Goal: Task Accomplishment & Management: Use online tool/utility

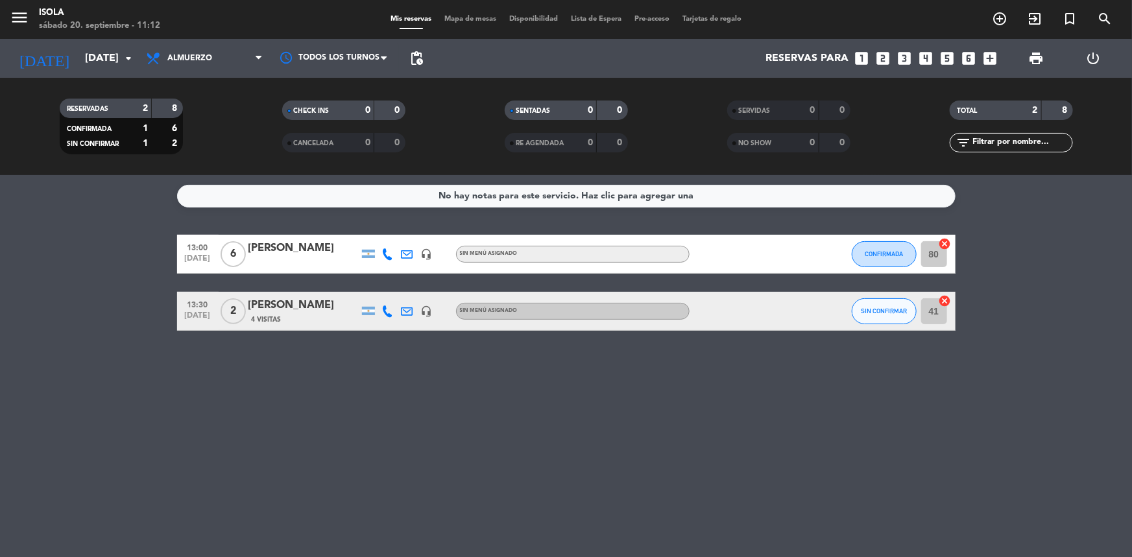
click at [32, 274] on bookings-row "13:00 [DATE] 6 [PERSON_NAME] headset_mic Sin menú asignado CONFIRMADA 80 cancel…" at bounding box center [566, 283] width 1132 height 96
click at [163, 58] on icon at bounding box center [154, 59] width 19 height 16
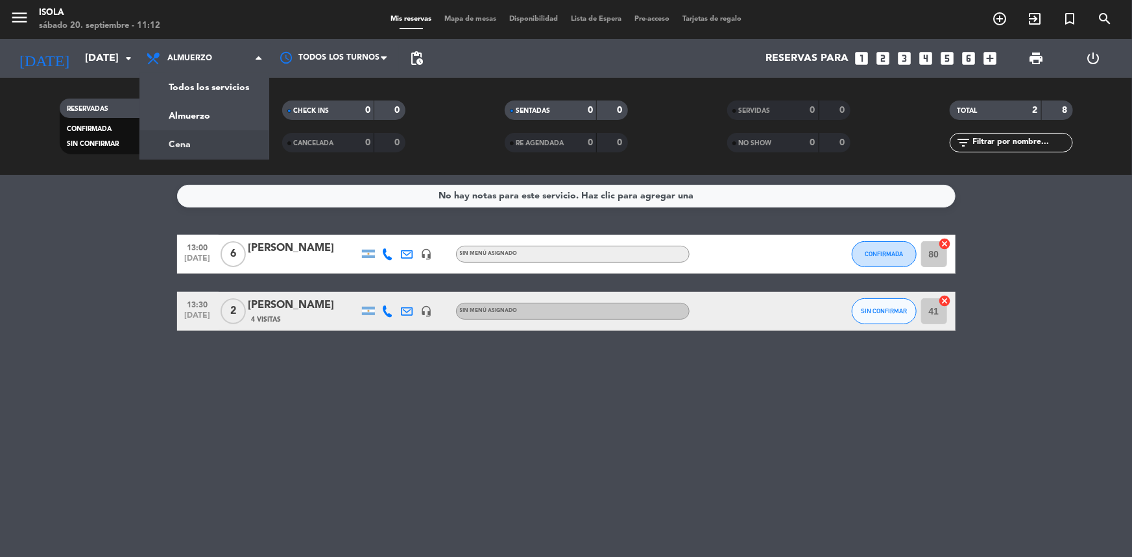
click at [195, 147] on div "menu [PERSON_NAME][DATE] 20. septiembre - 11:12 Mis reservas Mapa de mesas Disp…" at bounding box center [566, 87] width 1132 height 175
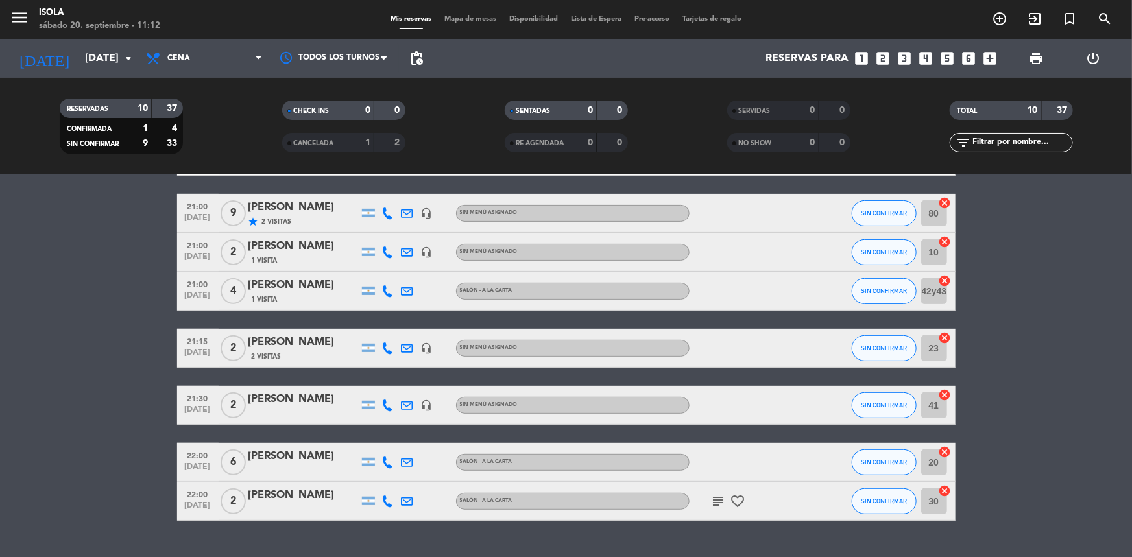
scroll to position [240, 0]
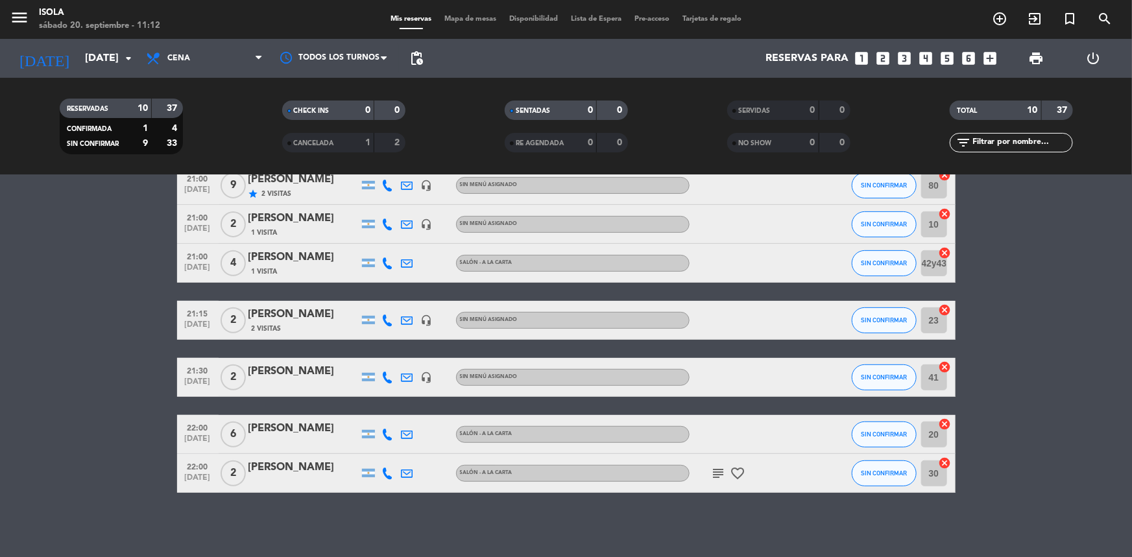
click at [711, 475] on icon "subject" at bounding box center [719, 474] width 16 height 16
click at [736, 473] on icon "favorite_border" at bounding box center [738, 474] width 16 height 16
click at [175, 57] on span "Cena" at bounding box center [178, 58] width 23 height 9
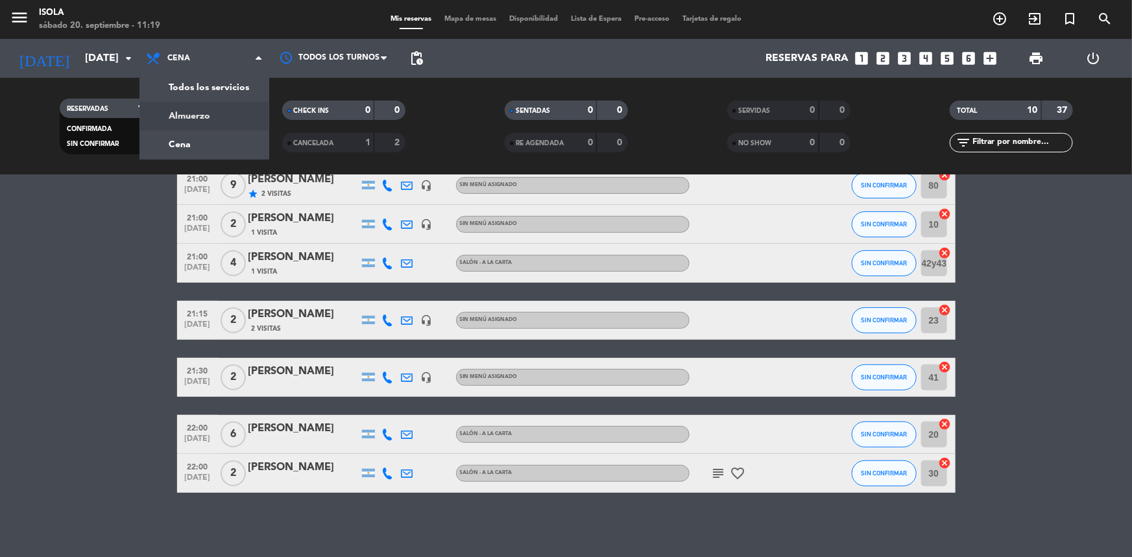
click at [183, 117] on div "menu [PERSON_NAME][DATE] 20. septiembre - 11:19 Mis reservas Mapa de mesas Disp…" at bounding box center [566, 87] width 1132 height 175
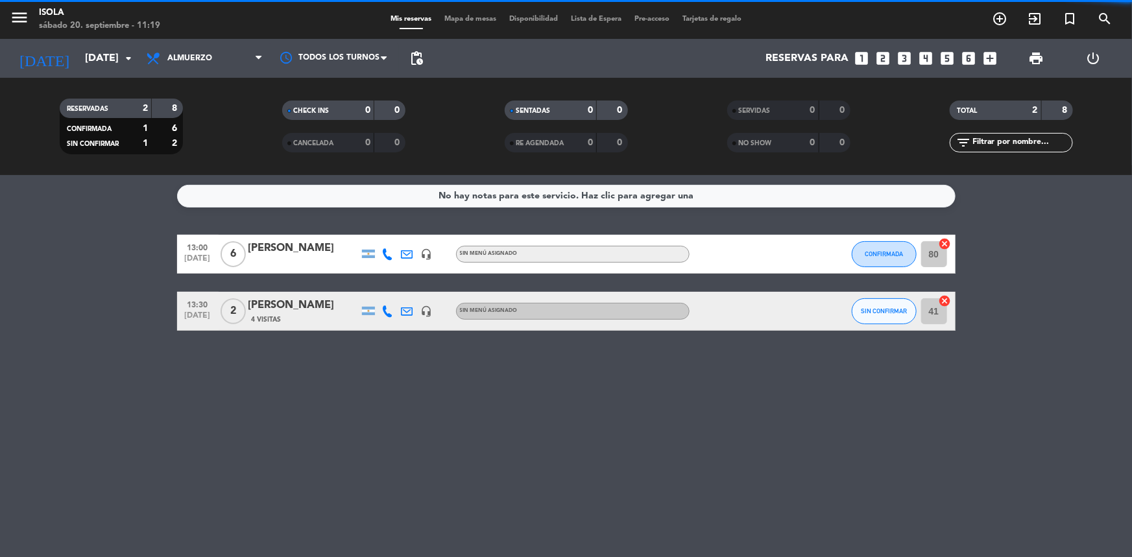
scroll to position [0, 0]
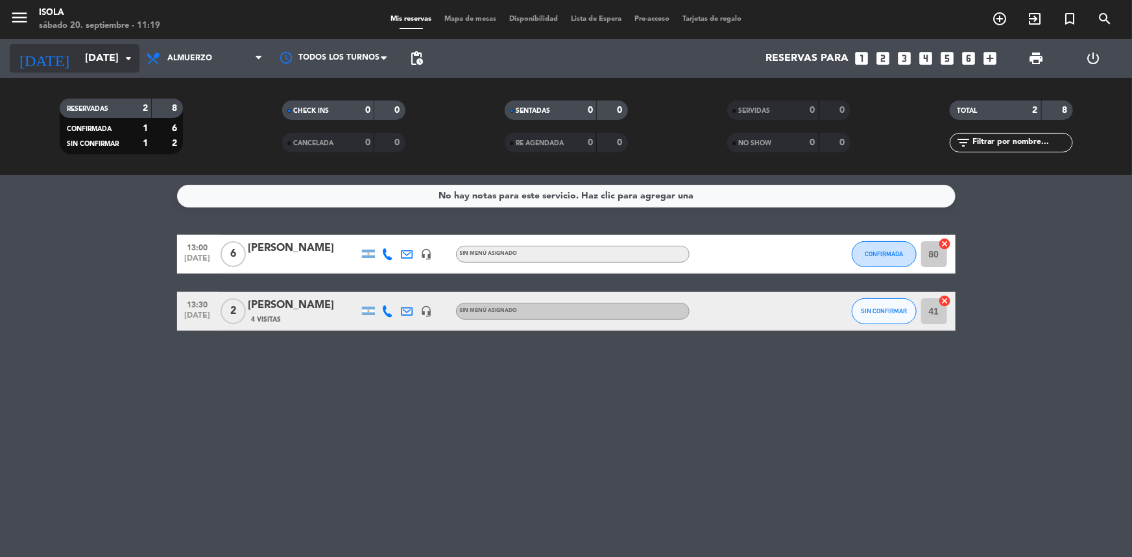
click at [49, 44] on div "[DATE] [DATE] arrow_drop_down" at bounding box center [75, 58] width 130 height 29
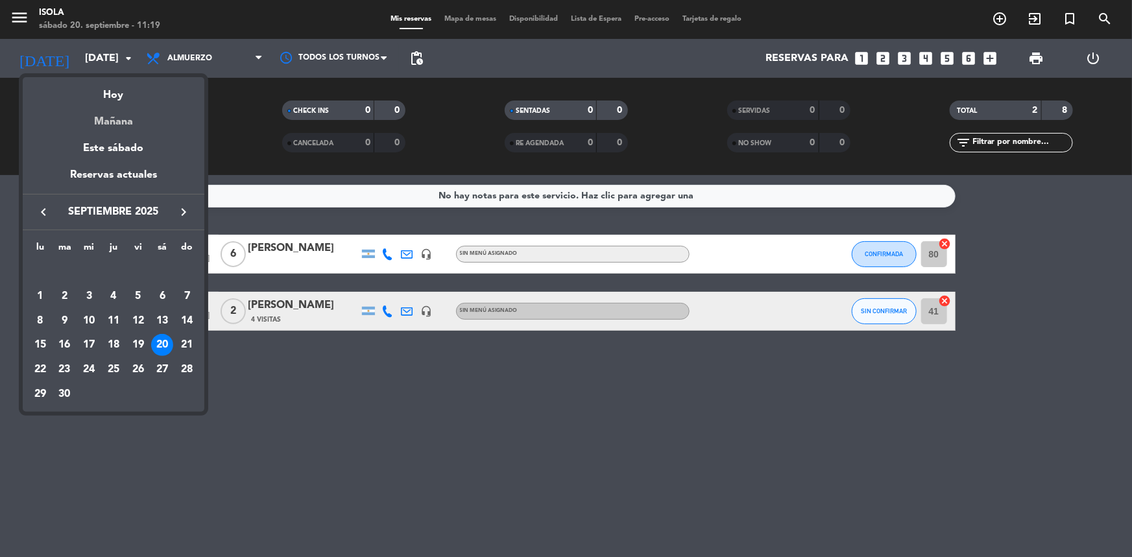
click at [130, 118] on div "Mañana" at bounding box center [114, 117] width 182 height 27
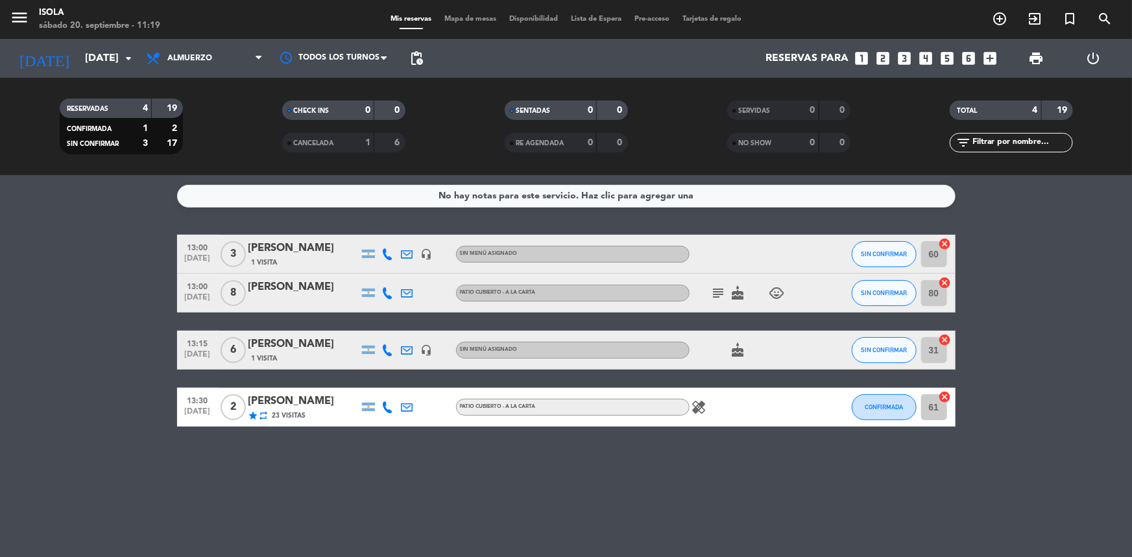
click at [776, 292] on icon "child_care" at bounding box center [777, 293] width 16 height 16
click at [733, 291] on icon "cake" at bounding box center [738, 293] width 16 height 16
click at [720, 289] on icon "subject" at bounding box center [719, 293] width 16 height 16
click at [741, 357] on div "cake" at bounding box center [747, 350] width 117 height 38
click at [735, 352] on icon "cake" at bounding box center [738, 350] width 16 height 16
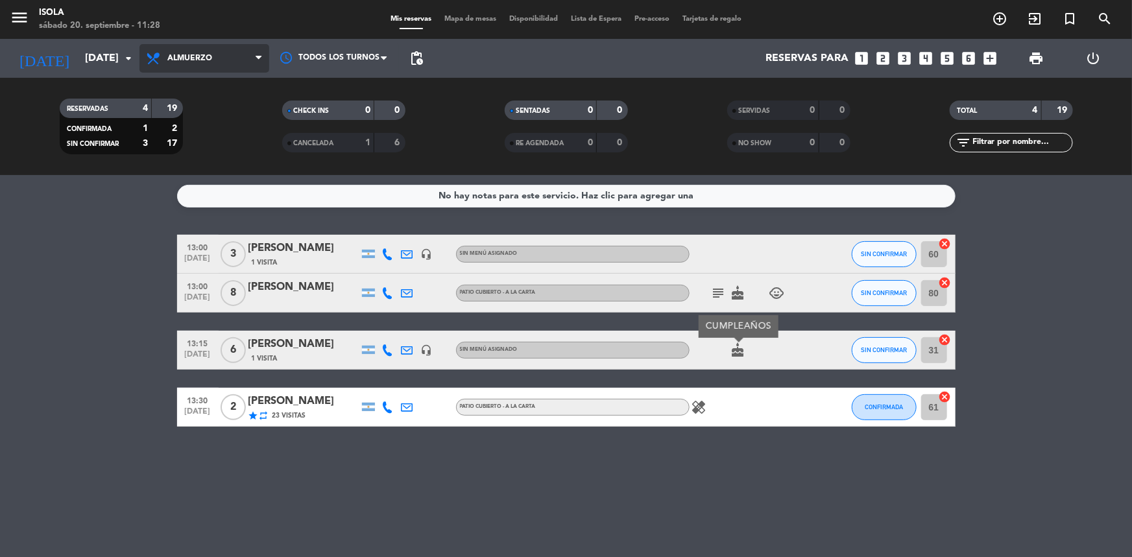
click at [193, 49] on span "Almuerzo" at bounding box center [204, 58] width 130 height 29
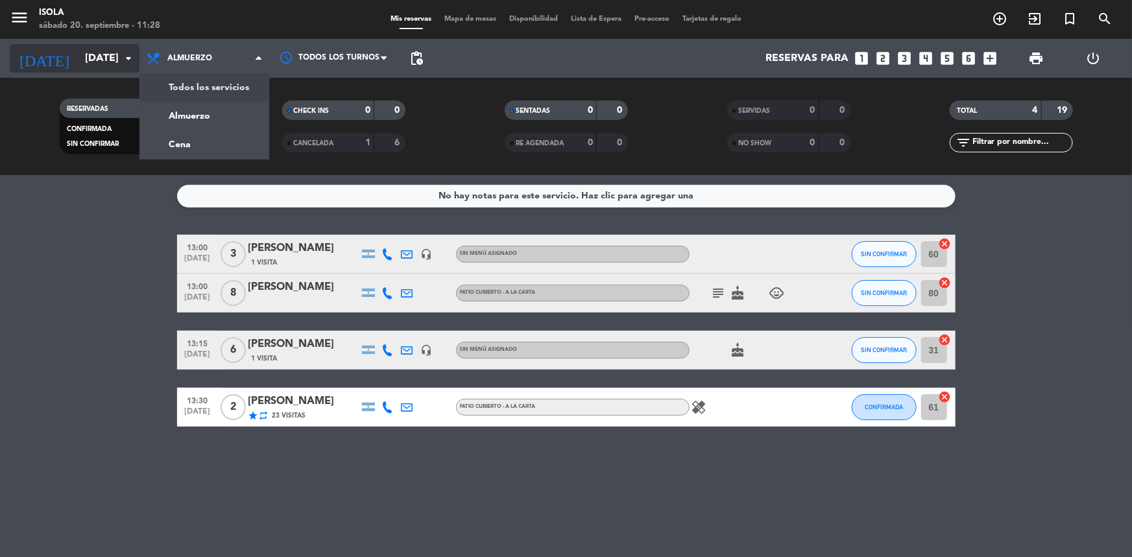
click at [103, 55] on input "[DATE]" at bounding box center [146, 58] width 137 height 25
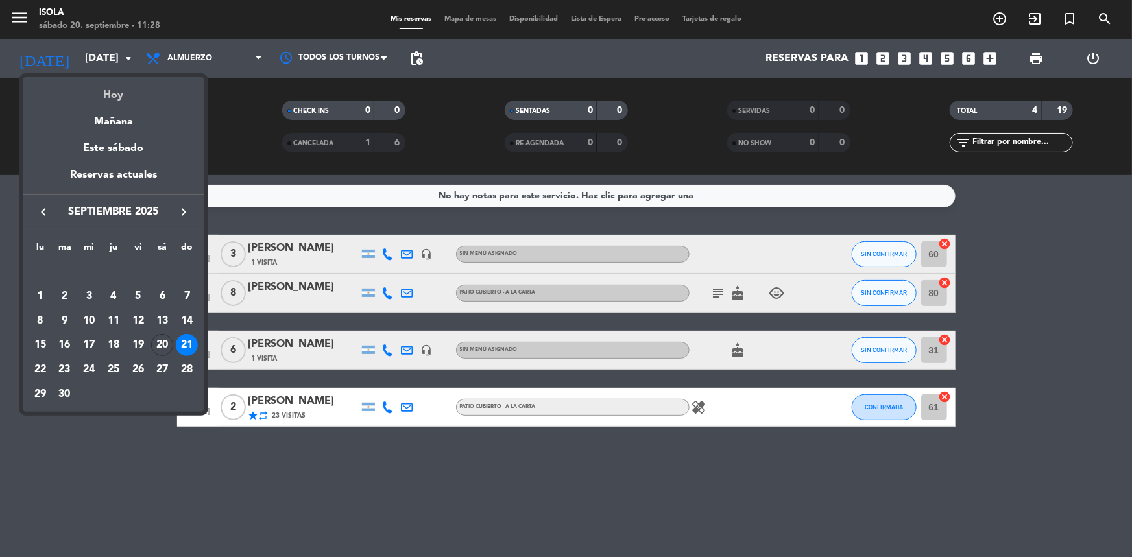
click at [107, 84] on div "Hoy" at bounding box center [114, 90] width 182 height 27
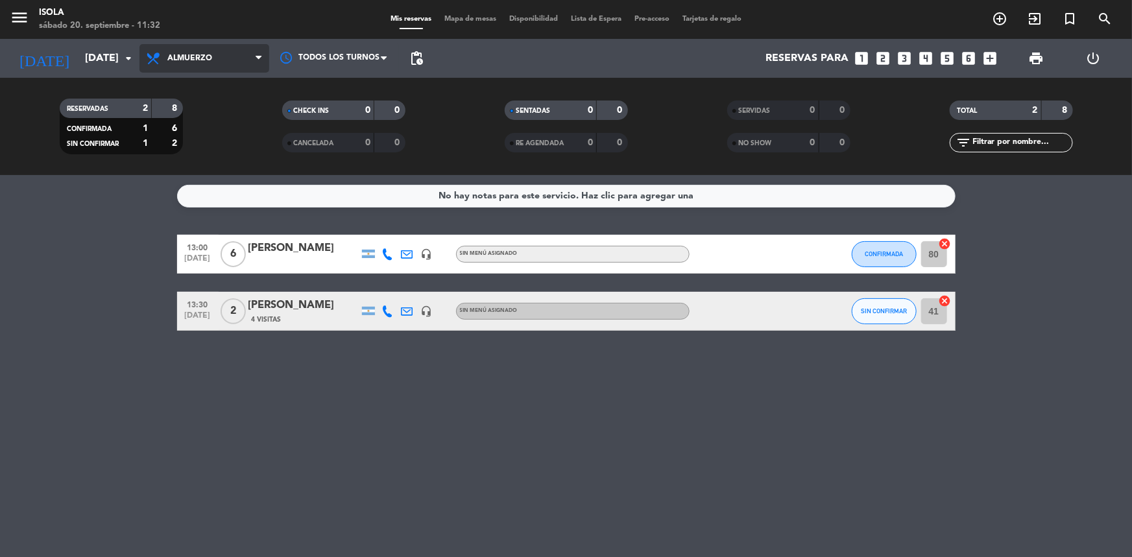
click at [222, 51] on span "Almuerzo" at bounding box center [204, 58] width 130 height 29
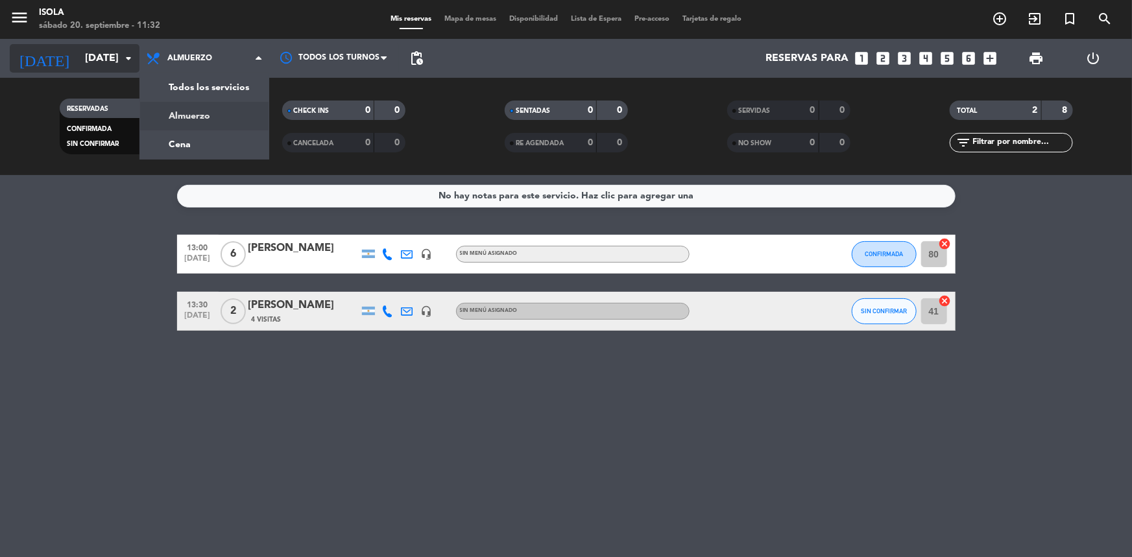
click at [78, 58] on input "[DATE]" at bounding box center [146, 58] width 137 height 25
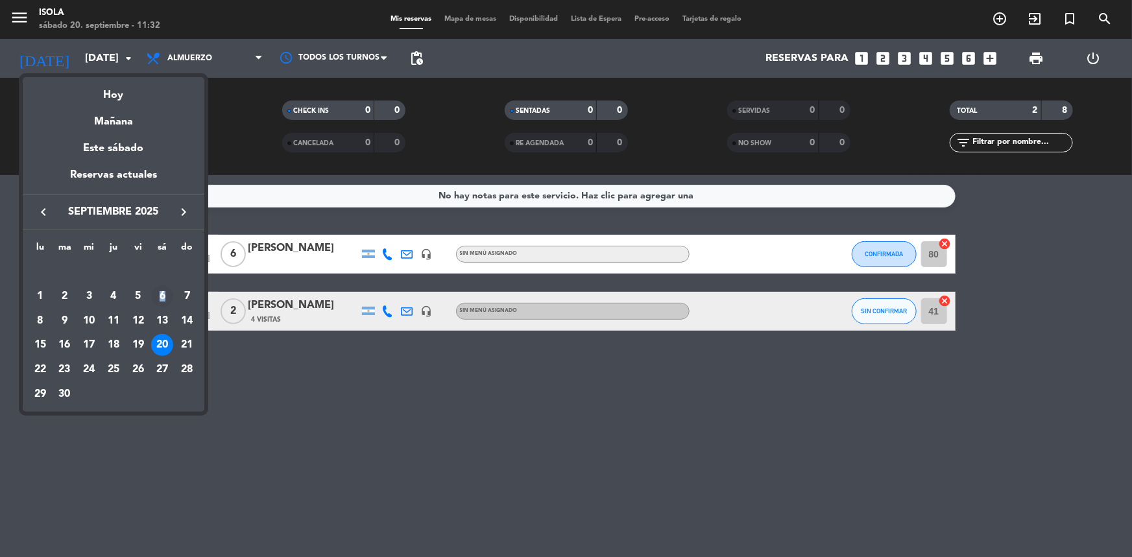
click at [162, 292] on div "6" at bounding box center [162, 296] width 22 height 22
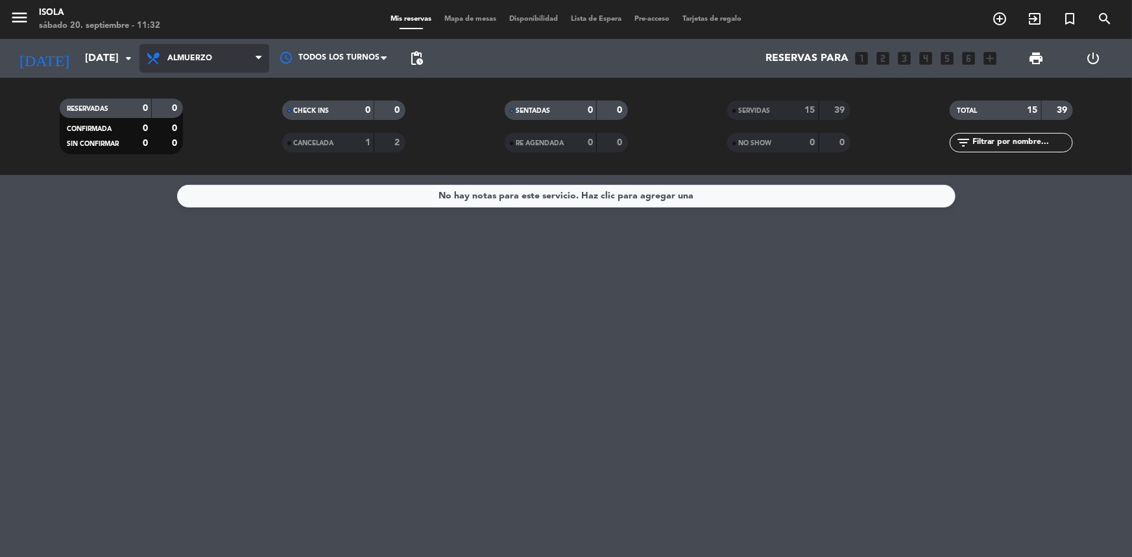
click at [176, 57] on span "Almuerzo" at bounding box center [189, 58] width 45 height 9
click at [130, 52] on icon "arrow_drop_down" at bounding box center [129, 59] width 16 height 16
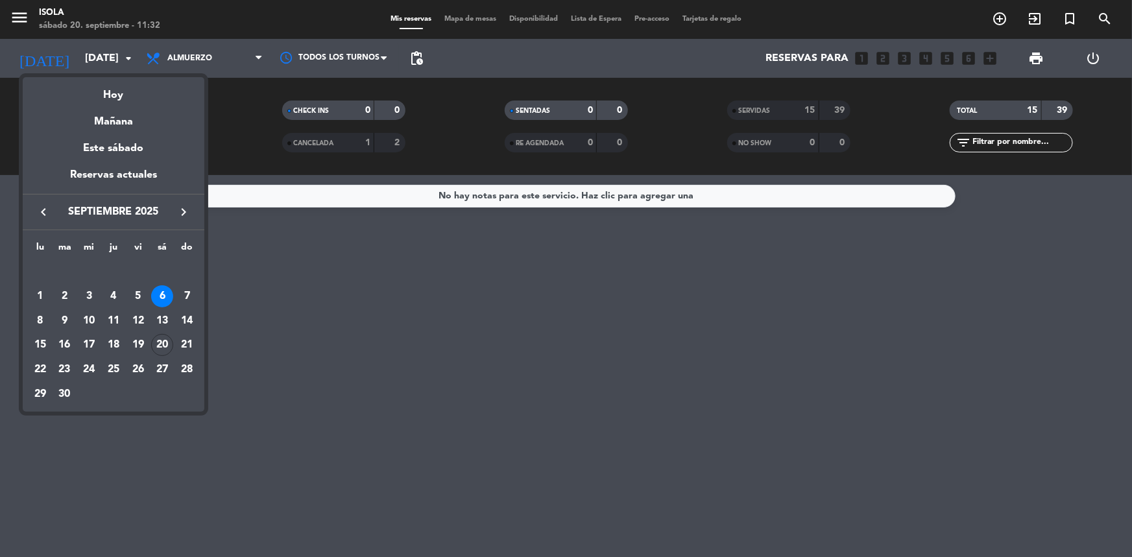
click at [167, 315] on div "13" at bounding box center [162, 321] width 22 height 22
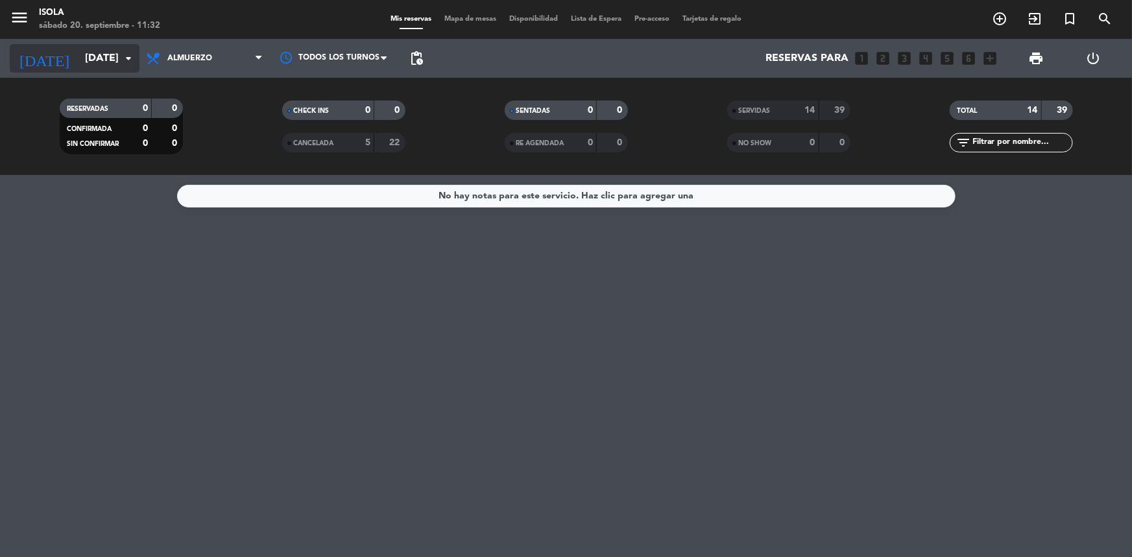
click at [116, 56] on input "[DATE]" at bounding box center [146, 58] width 137 height 25
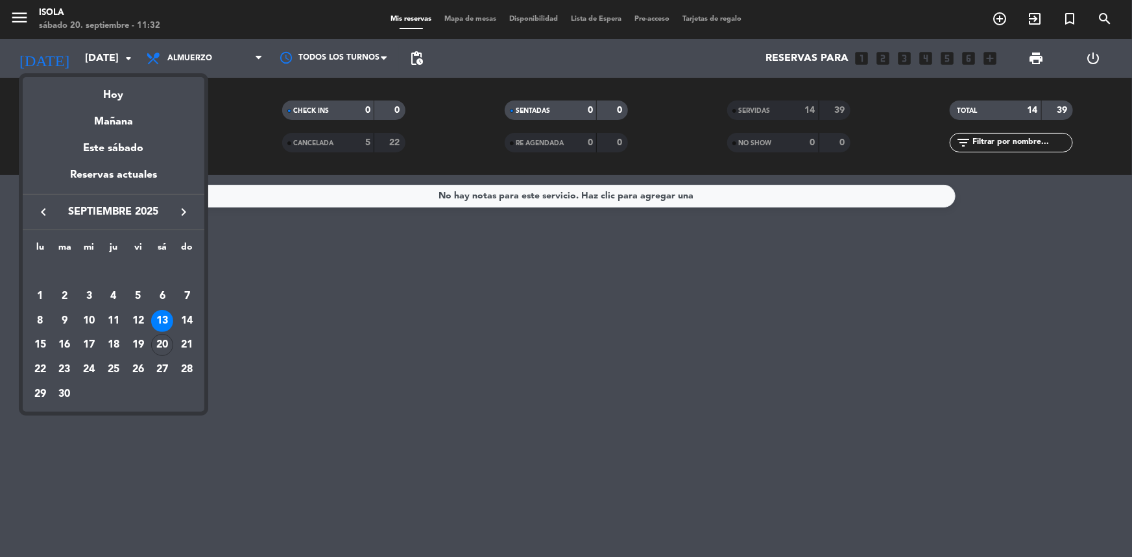
click at [43, 207] on icon "keyboard_arrow_left" at bounding box center [44, 212] width 16 height 16
click at [170, 364] on div "30" at bounding box center [162, 370] width 22 height 22
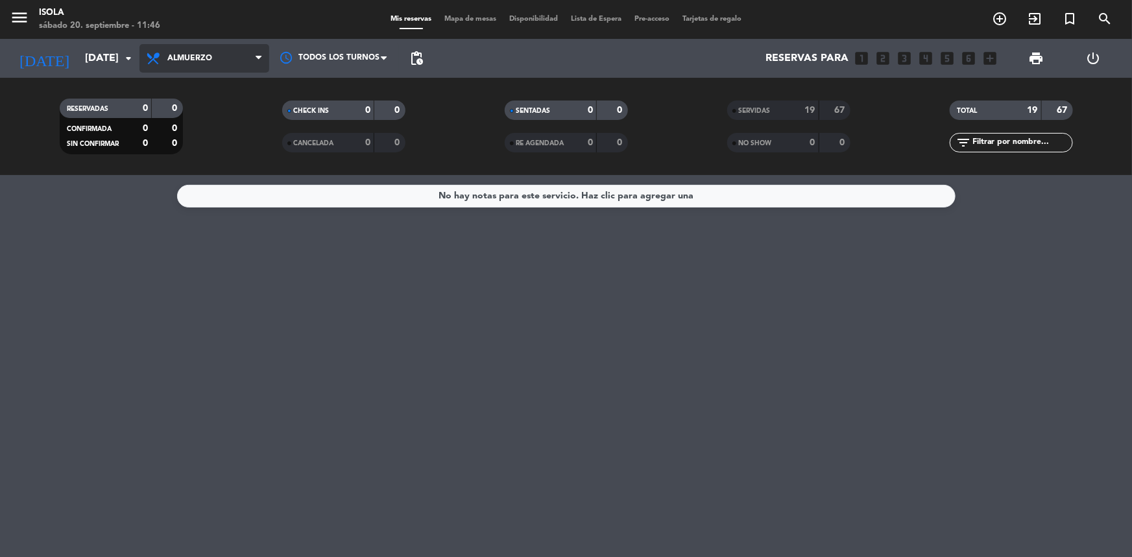
click at [236, 58] on span "Almuerzo" at bounding box center [204, 58] width 130 height 29
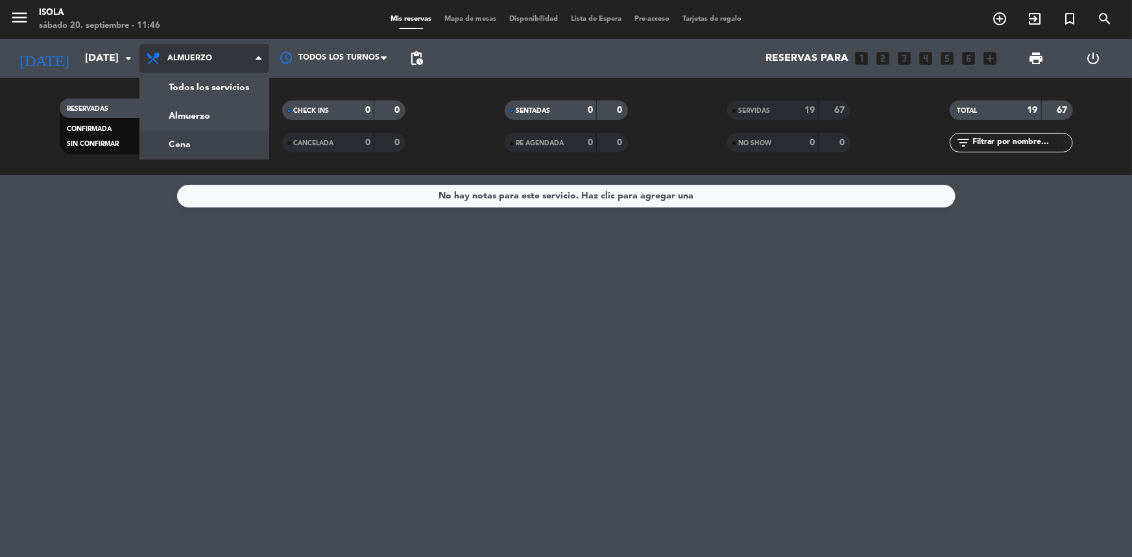
click at [224, 145] on div "menu [PERSON_NAME][DATE] 20. septiembre - 11:46 Mis reservas Mapa de mesas Disp…" at bounding box center [566, 87] width 1132 height 175
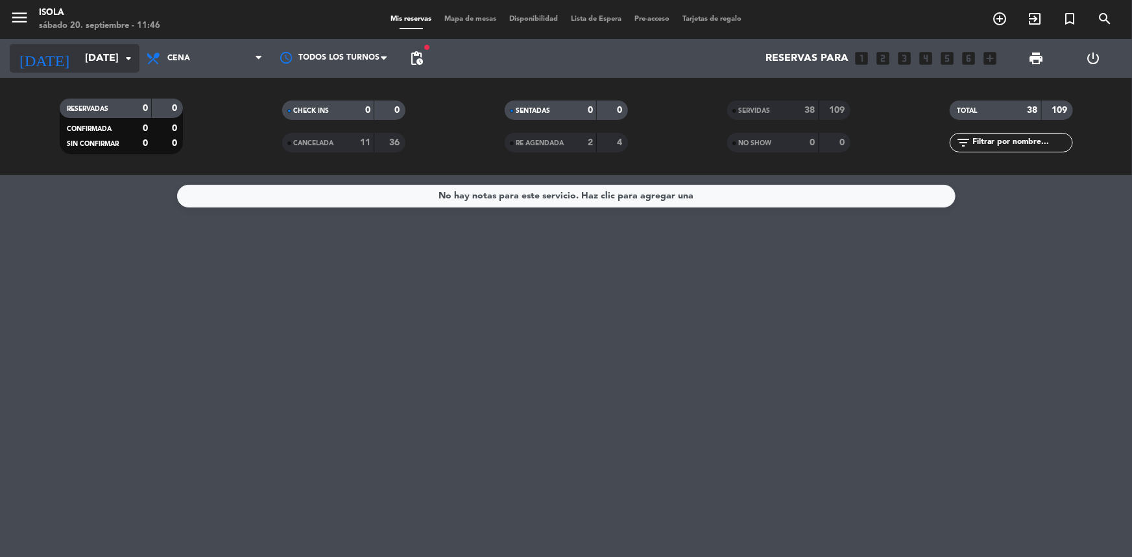
click at [117, 60] on input "[DATE]" at bounding box center [146, 58] width 137 height 25
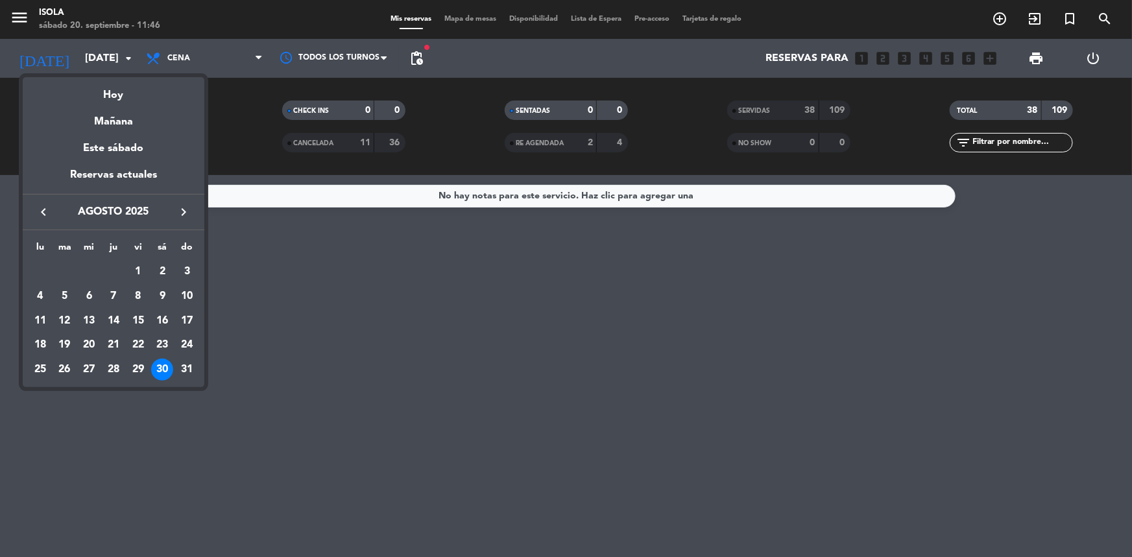
drag, startPoint x: 338, startPoint y: 423, endPoint x: 248, endPoint y: 243, distance: 200.7
click at [331, 409] on div at bounding box center [566, 278] width 1132 height 557
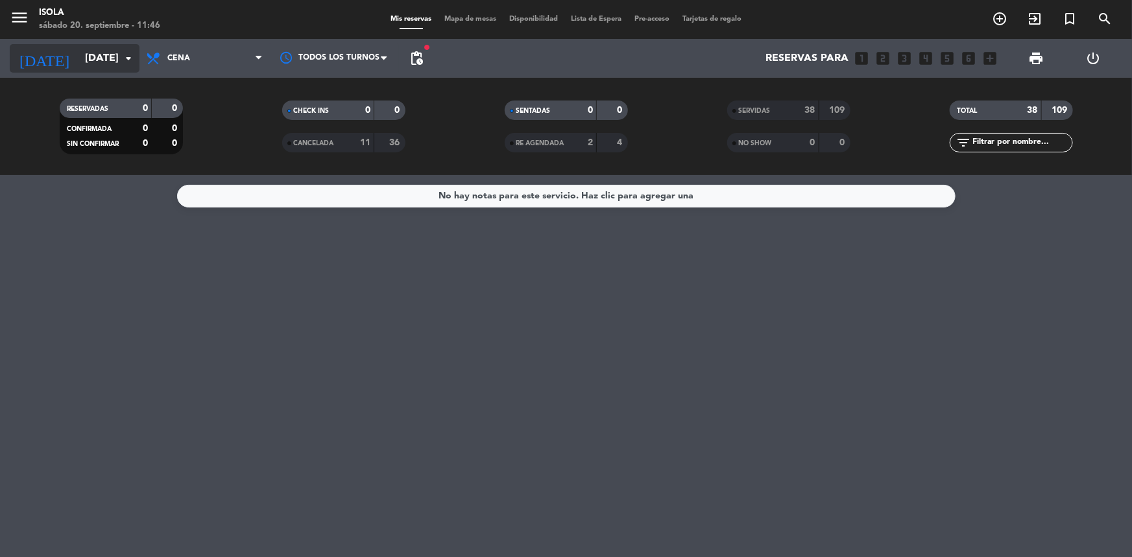
click at [136, 64] on icon "arrow_drop_down" at bounding box center [129, 59] width 16 height 16
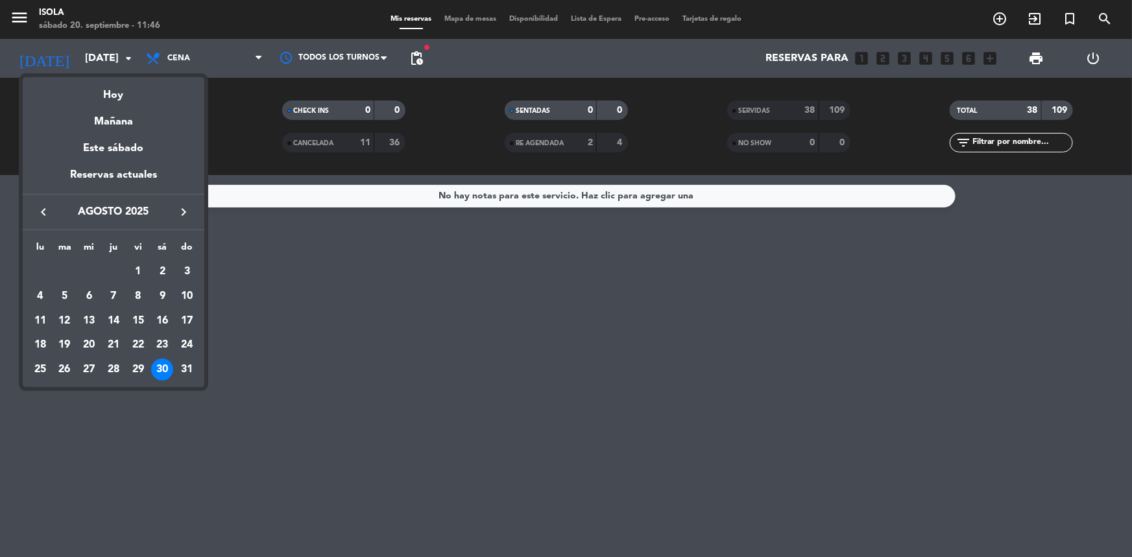
click at [181, 209] on icon "keyboard_arrow_right" at bounding box center [184, 212] width 16 height 16
click at [165, 340] on div "20" at bounding box center [162, 345] width 22 height 22
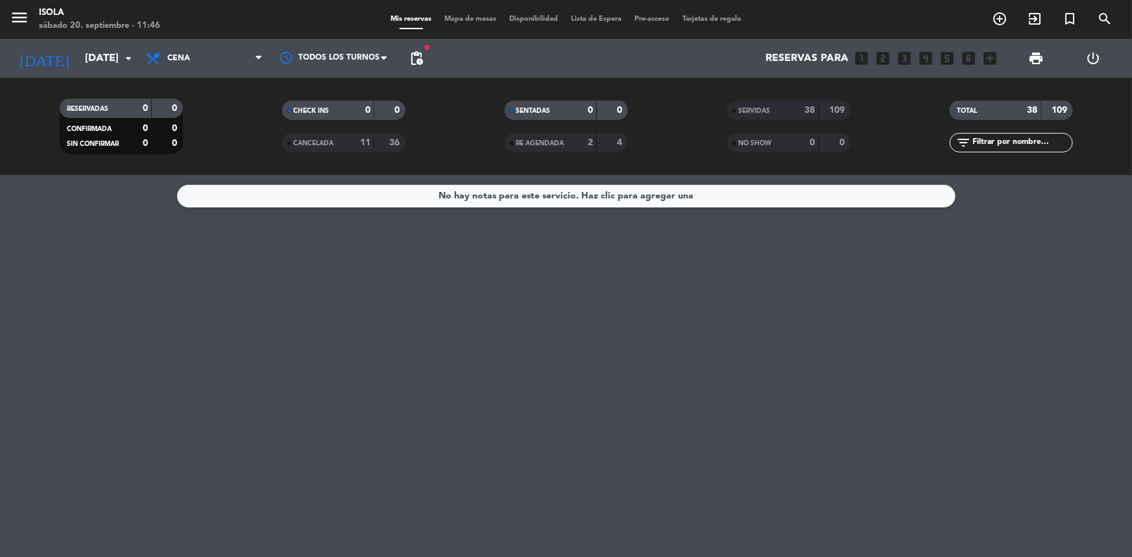
type input "[DATE]"
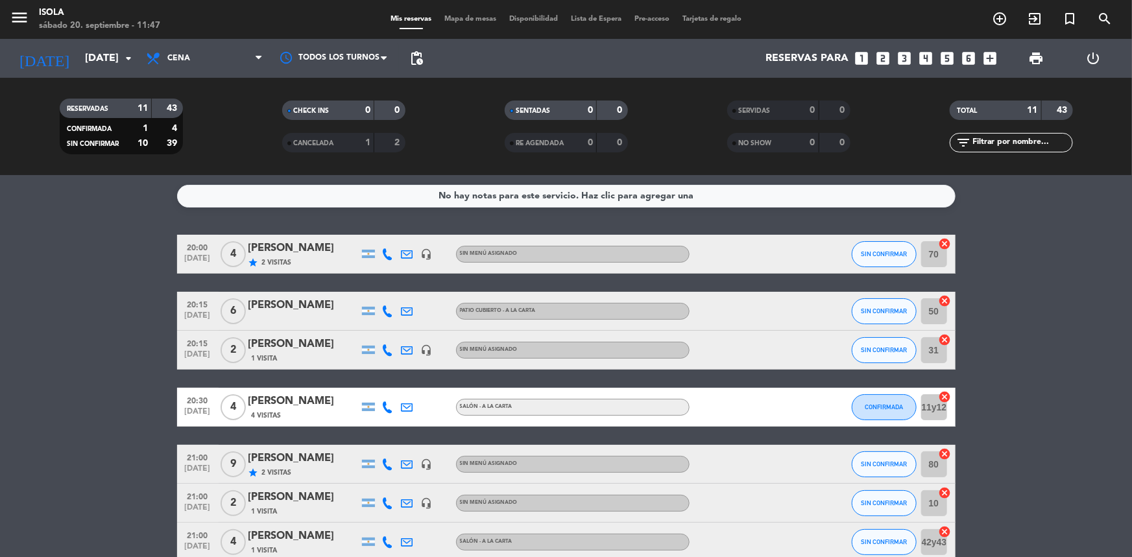
click at [304, 148] on div "CANCELADA" at bounding box center [315, 143] width 60 height 15
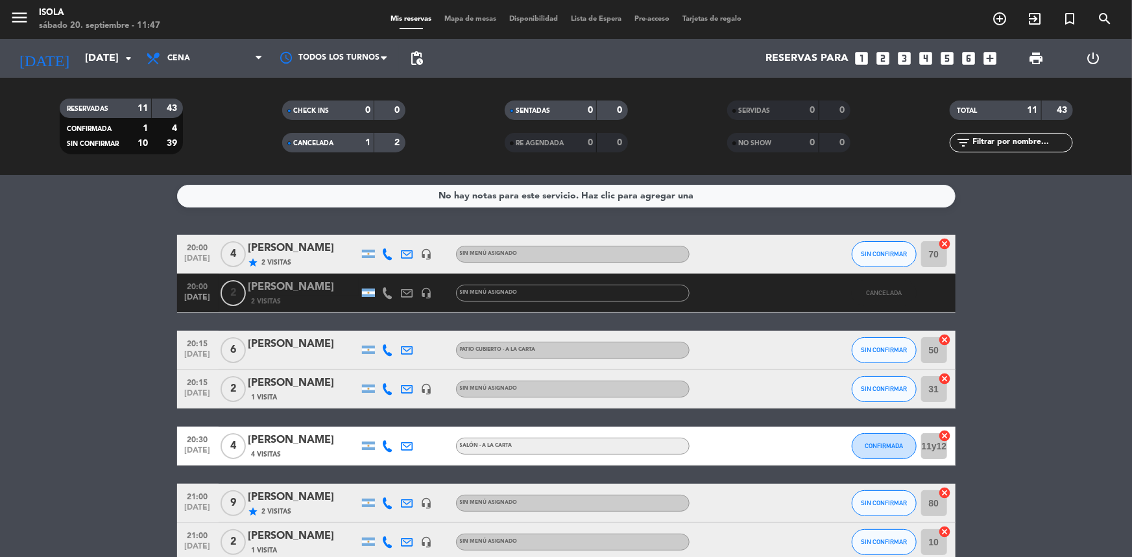
click at [334, 141] on span "CANCELADA" at bounding box center [314, 143] width 40 height 6
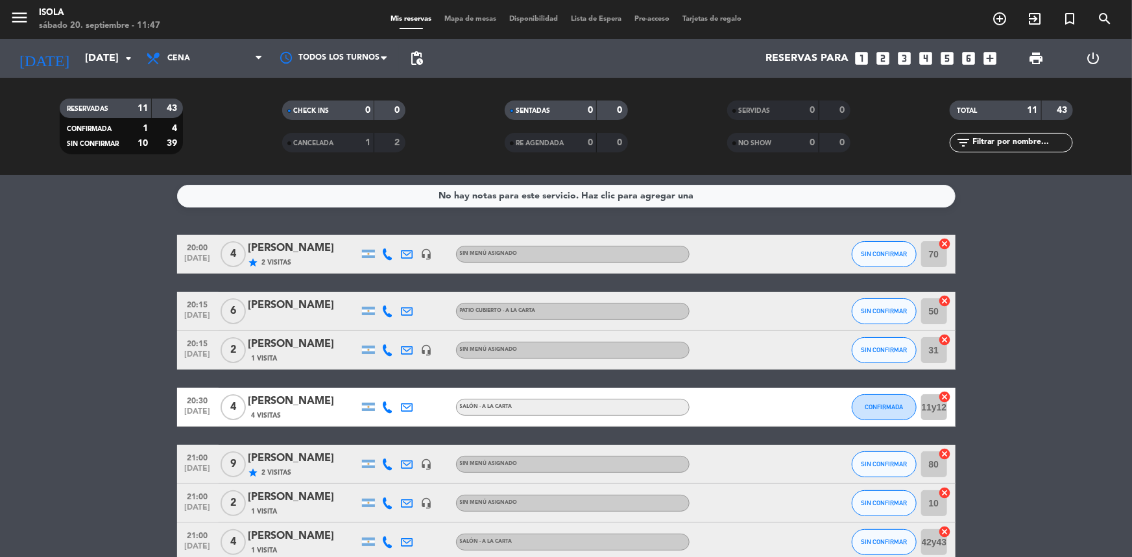
click at [333, 136] on div "CANCELADA" at bounding box center [315, 143] width 60 height 15
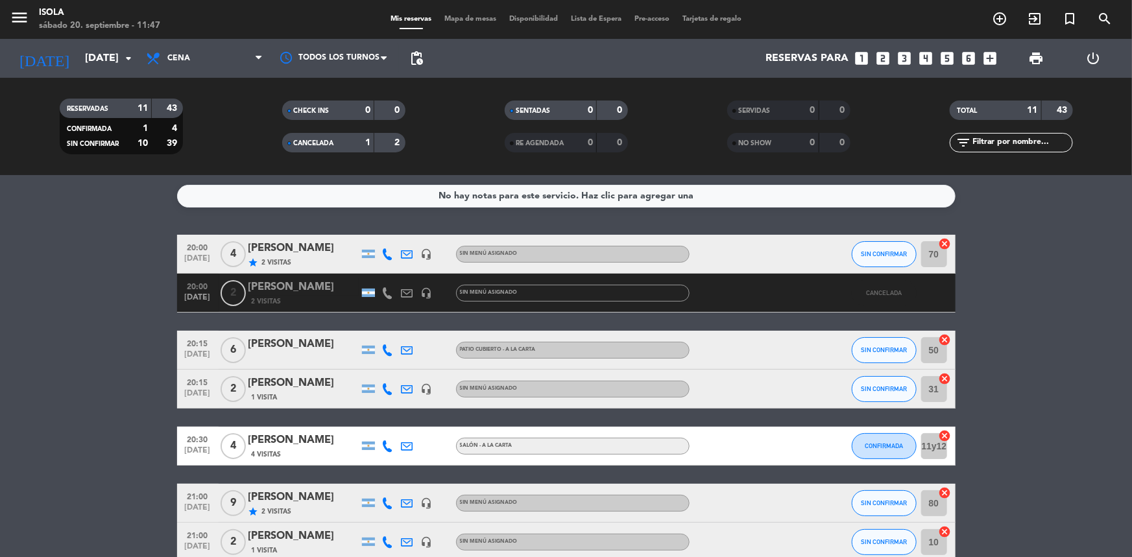
click at [324, 147] on div "CANCELADA" at bounding box center [315, 143] width 60 height 15
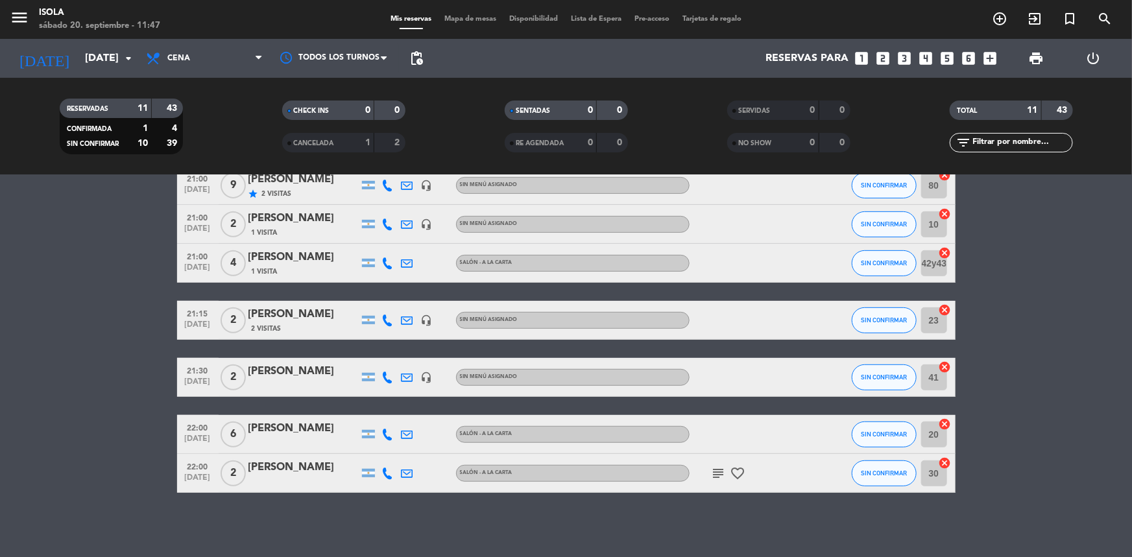
scroll to position [279, 0]
click at [722, 467] on icon "subject" at bounding box center [719, 474] width 16 height 16
click at [737, 466] on icon "favorite_border" at bounding box center [738, 474] width 16 height 16
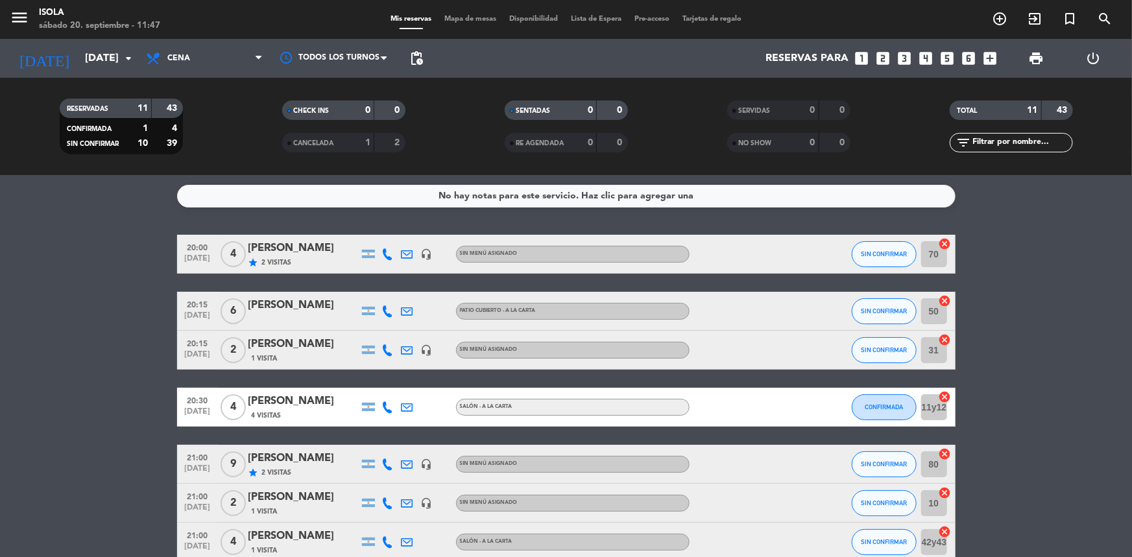
scroll to position [0, 0]
drag, startPoint x: 1085, startPoint y: 301, endPoint x: 1064, endPoint y: 319, distance: 27.6
click at [1065, 318] on bookings-row "20:00 [DATE] 4 [PERSON_NAME] star 2 Visitas headset_mic Sin menú asignado SIN C…" at bounding box center [566, 503] width 1132 height 537
click at [363, 143] on div "1" at bounding box center [357, 143] width 26 height 15
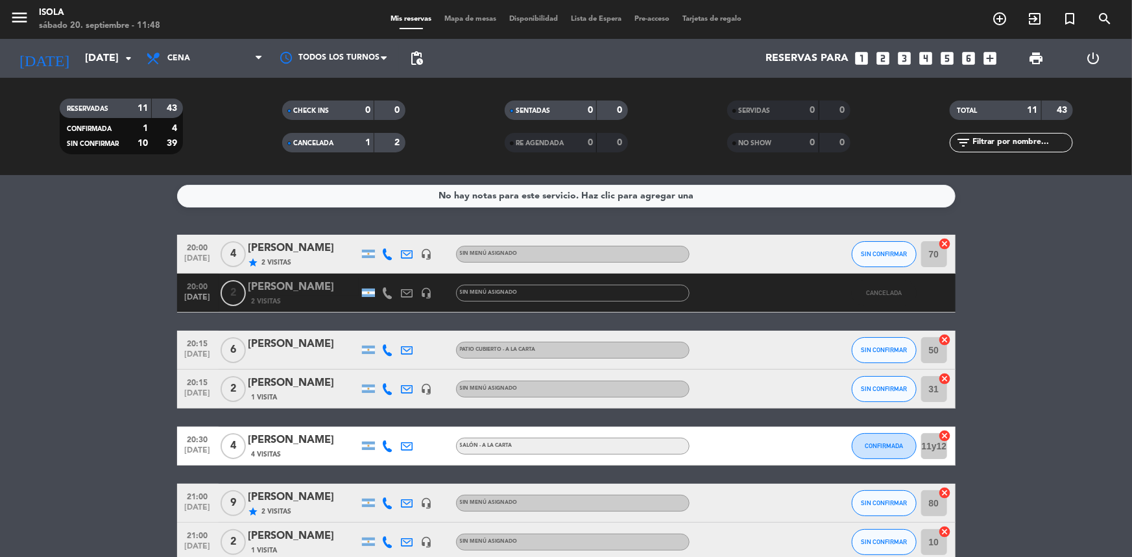
click at [342, 139] on div "CANCELADA" at bounding box center [315, 143] width 60 height 15
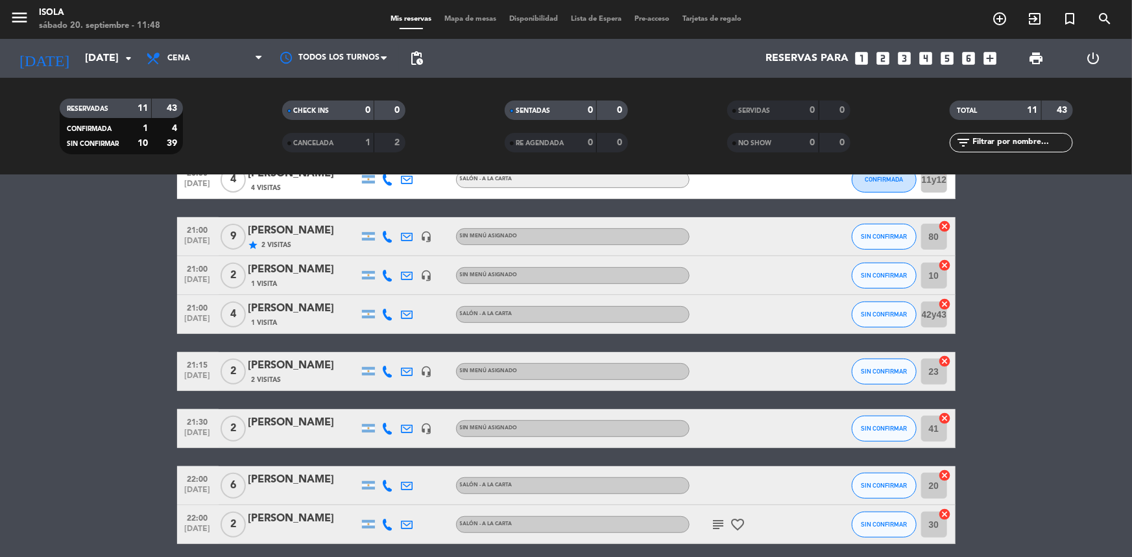
scroll to position [227, 0]
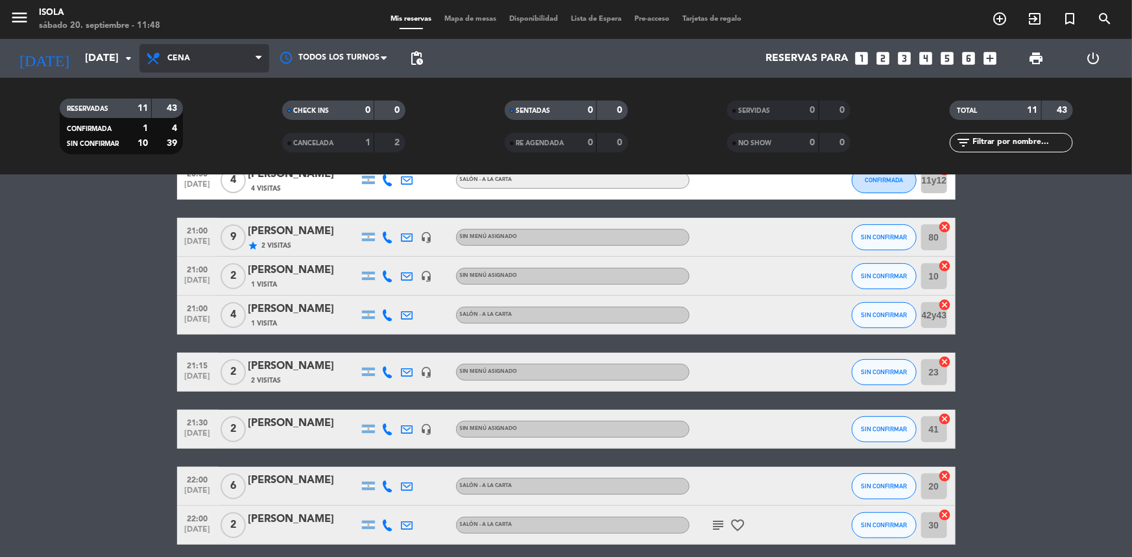
click at [200, 58] on span "Cena" at bounding box center [204, 58] width 130 height 29
click at [211, 120] on div "menu [PERSON_NAME][DATE] 20. septiembre - 11:48 Mis reservas Mapa de mesas Disp…" at bounding box center [566, 87] width 1132 height 175
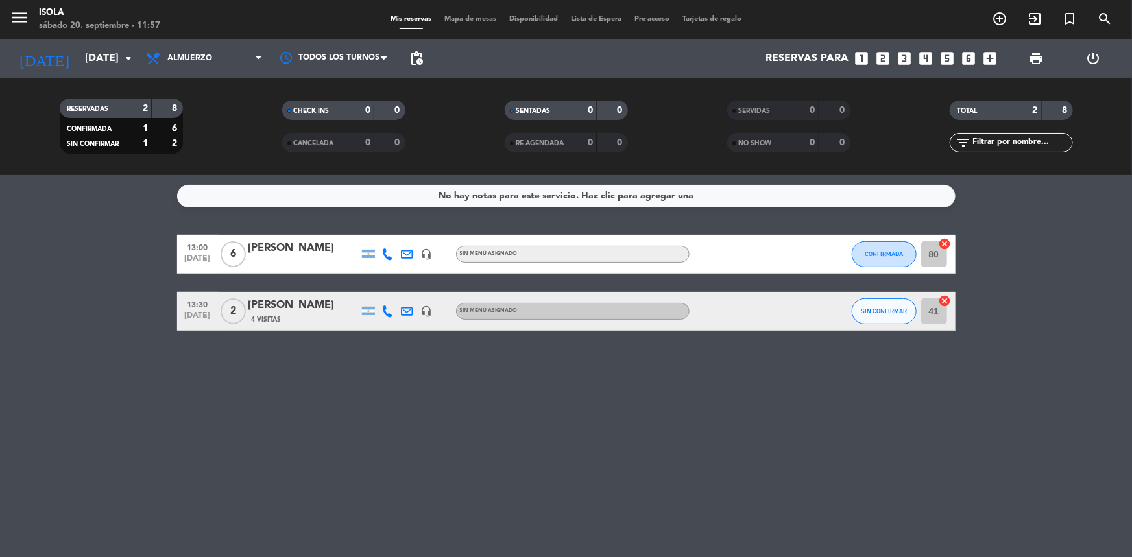
click at [433, 444] on div "No hay notas para este servicio. Haz clic para agregar una 13:00 [DATE] 6 [PERS…" at bounding box center [566, 366] width 1132 height 382
click at [468, 20] on span "Mapa de mesas" at bounding box center [470, 19] width 65 height 7
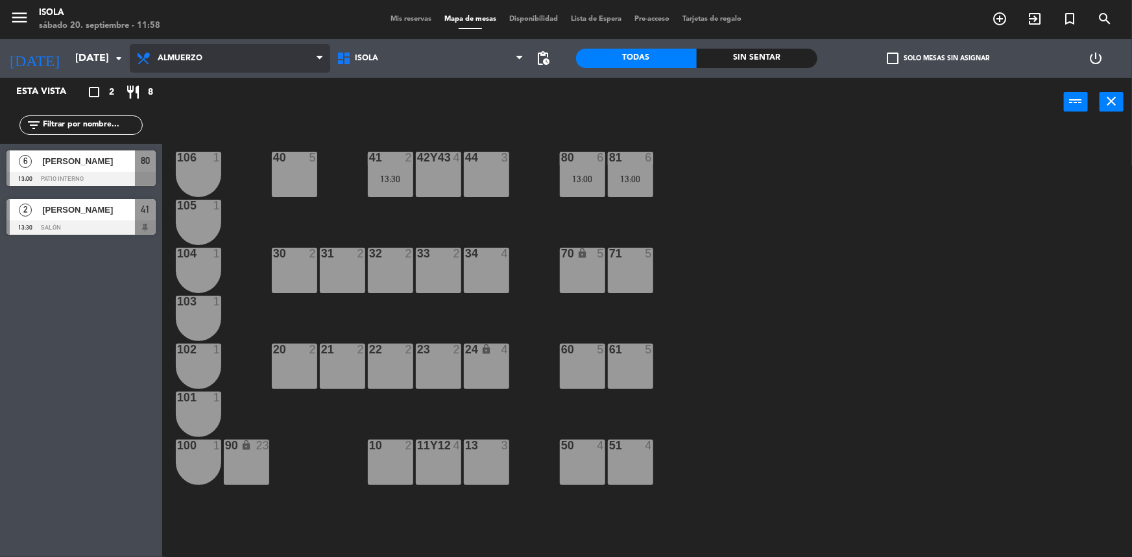
click at [204, 53] on span "Almuerzo" at bounding box center [230, 58] width 200 height 29
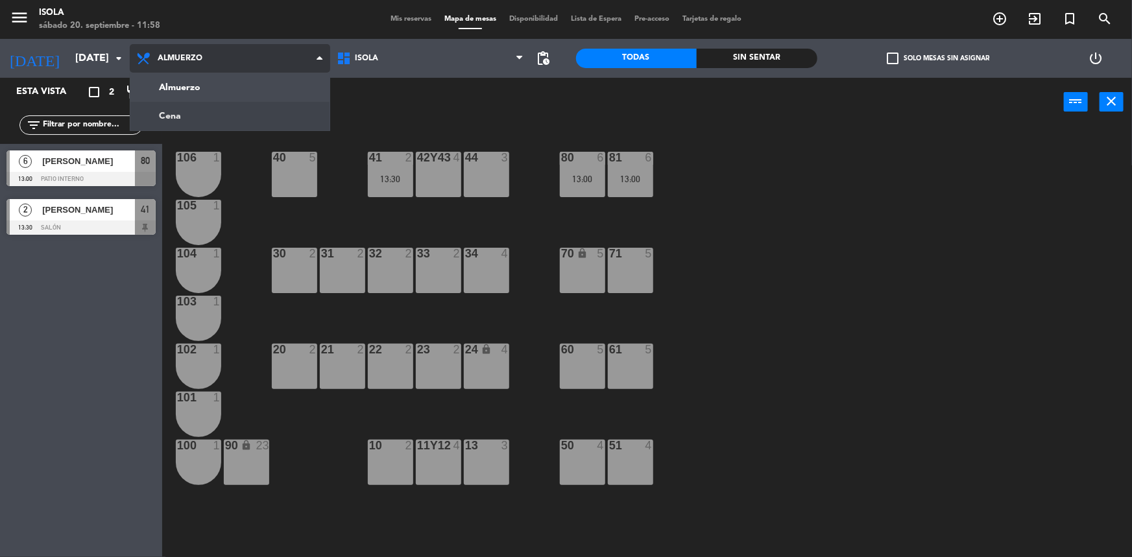
click at [201, 111] on ng-component "menu [PERSON_NAME][DATE] 20. septiembre - 11:58 Mis reservas Mapa de mesas Disp…" at bounding box center [566, 279] width 1132 height 559
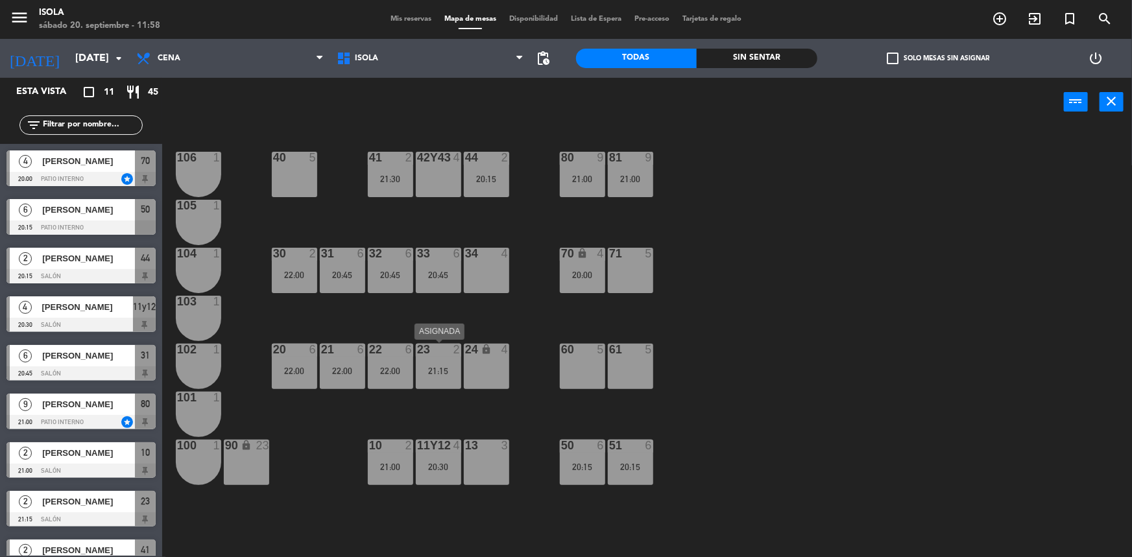
click at [440, 368] on div "21:15" at bounding box center [438, 370] width 45 height 9
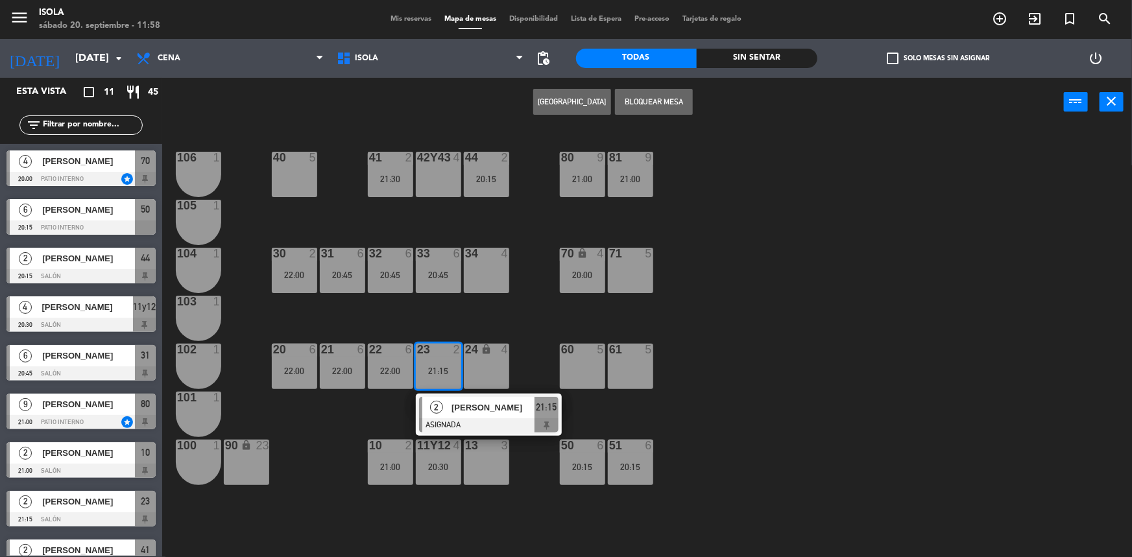
click at [451, 412] on span "[PERSON_NAME]" at bounding box center [492, 408] width 83 height 14
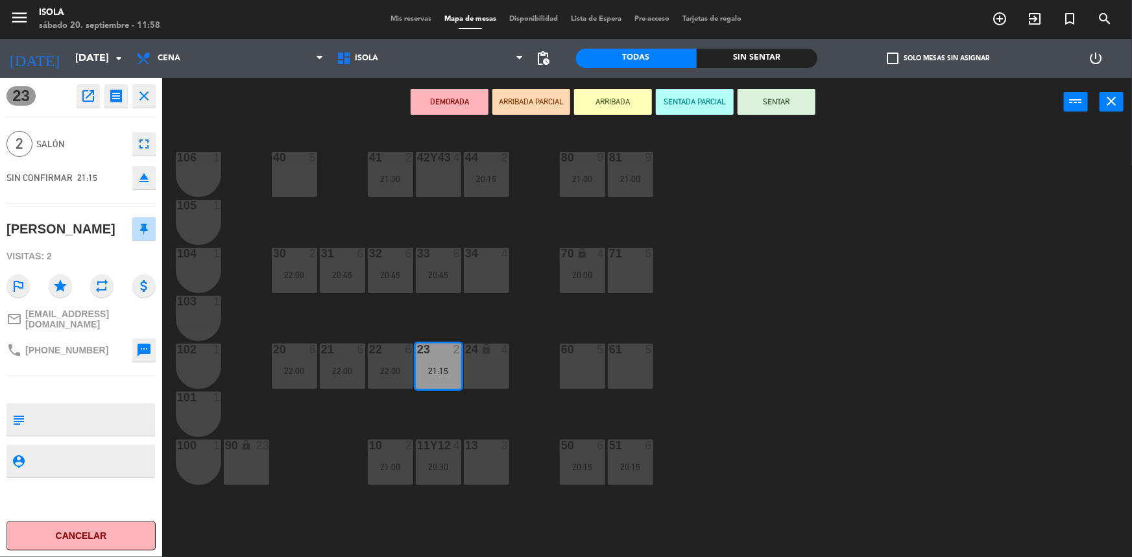
click at [249, 461] on div "90 lock 23" at bounding box center [246, 462] width 45 height 45
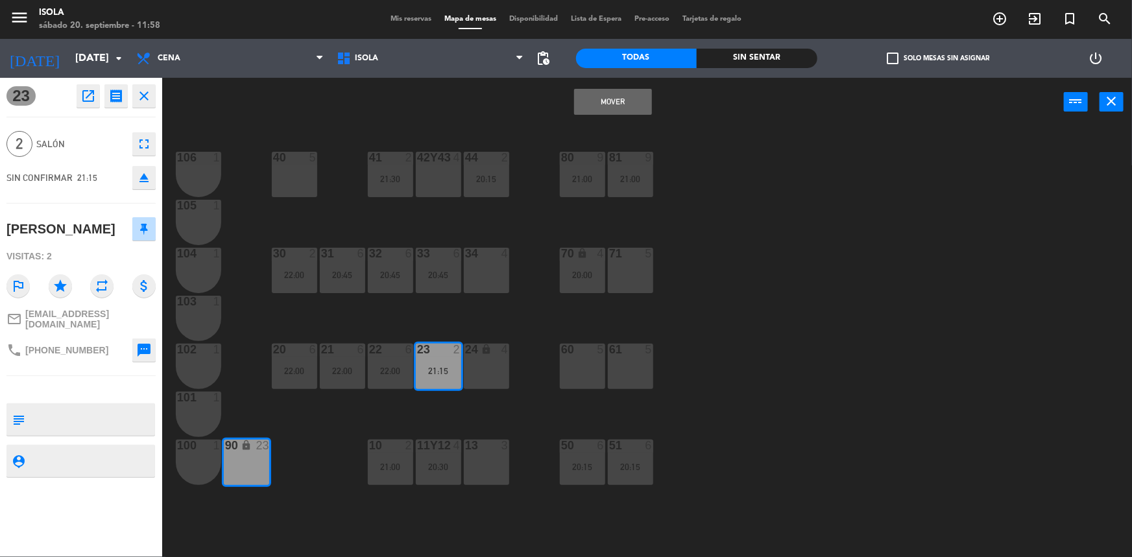
click at [619, 97] on button "Mover" at bounding box center [613, 102] width 78 height 26
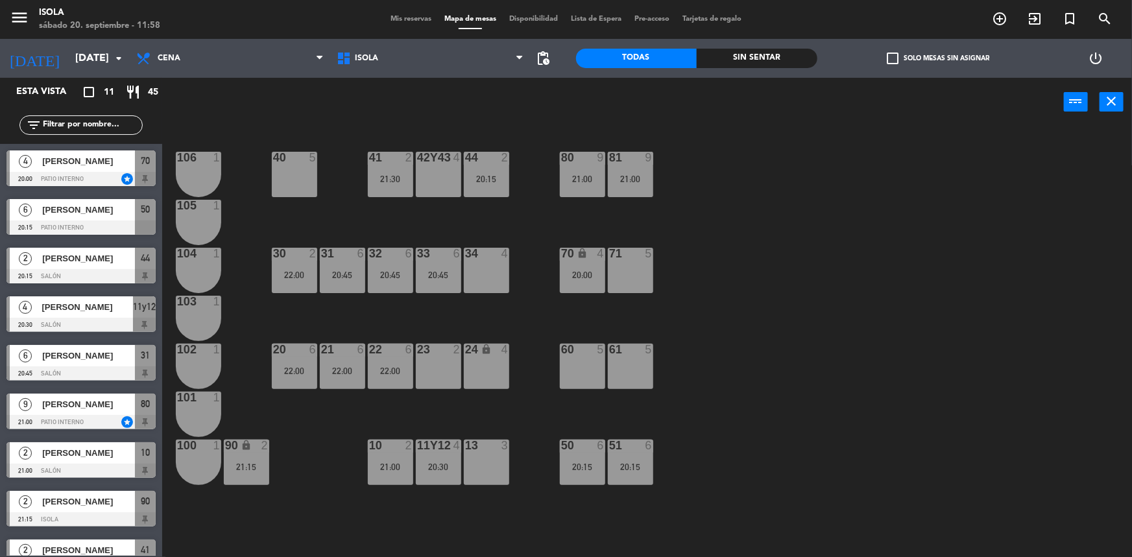
click at [332, 360] on div "21 6 22:00" at bounding box center [342, 366] width 45 height 45
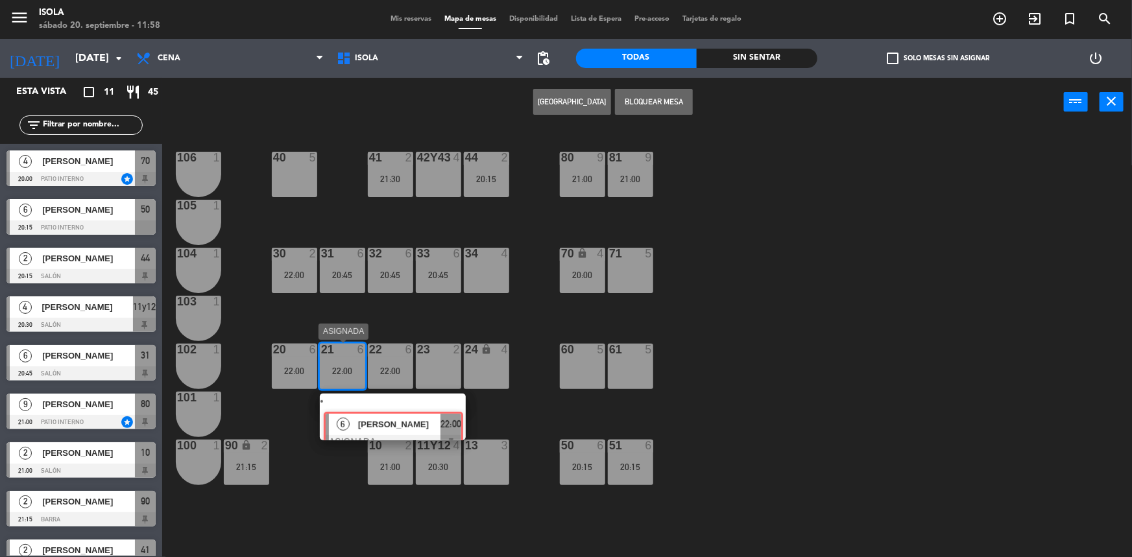
click at [344, 411] on div "6 [PERSON_NAME] ASIGNADA 22:00" at bounding box center [392, 417] width 165 height 47
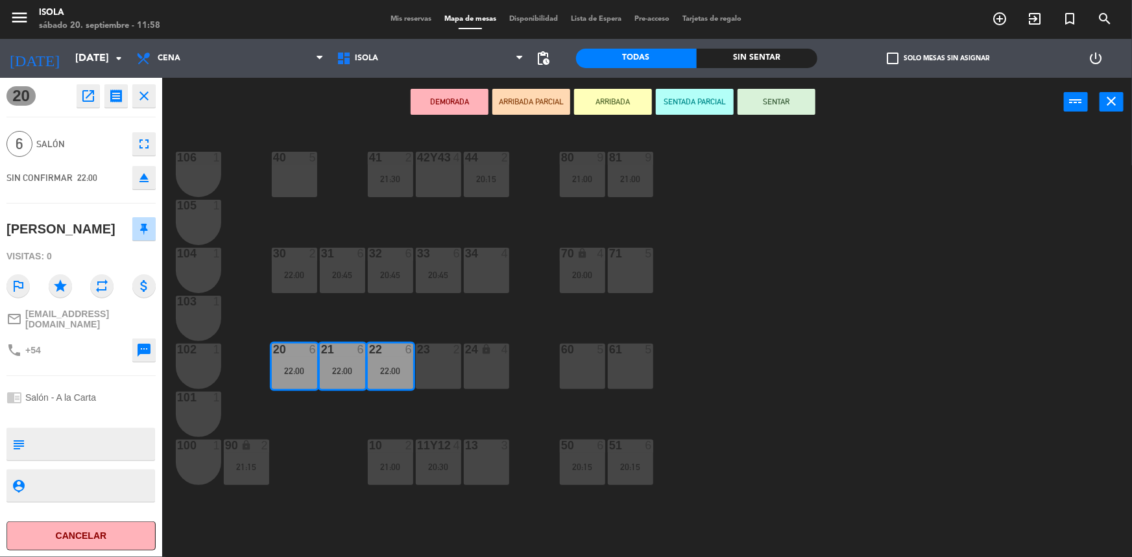
click at [586, 366] on div "60 5" at bounding box center [582, 366] width 45 height 45
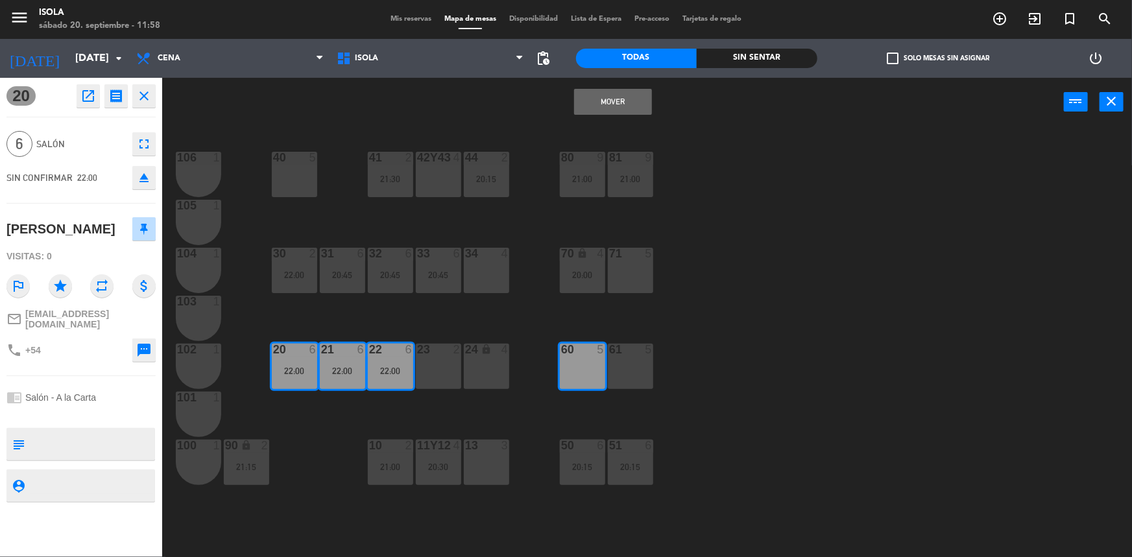
click at [636, 99] on button "Mover" at bounding box center [613, 102] width 78 height 26
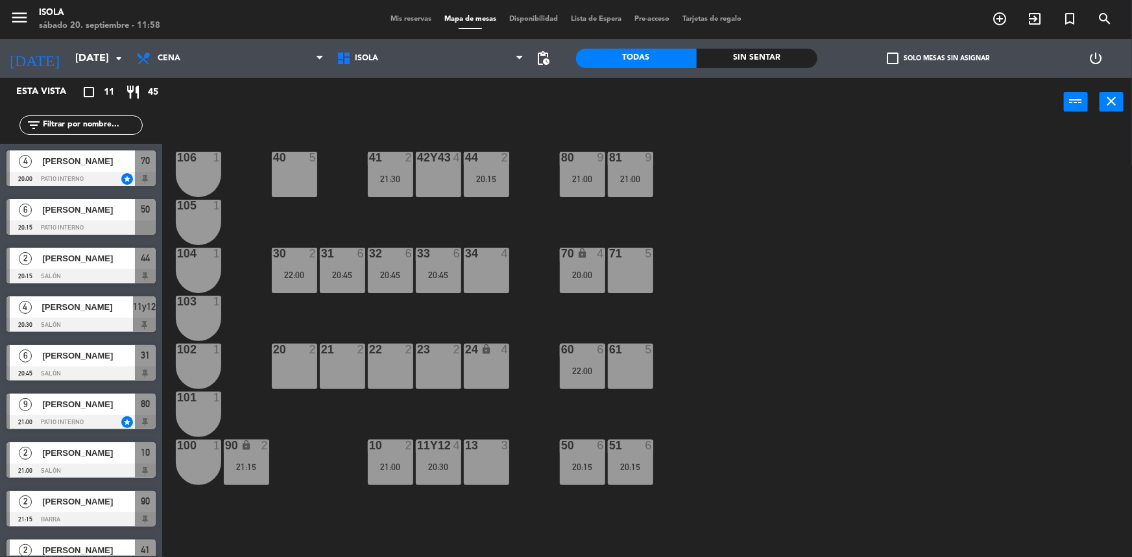
scroll to position [95, 0]
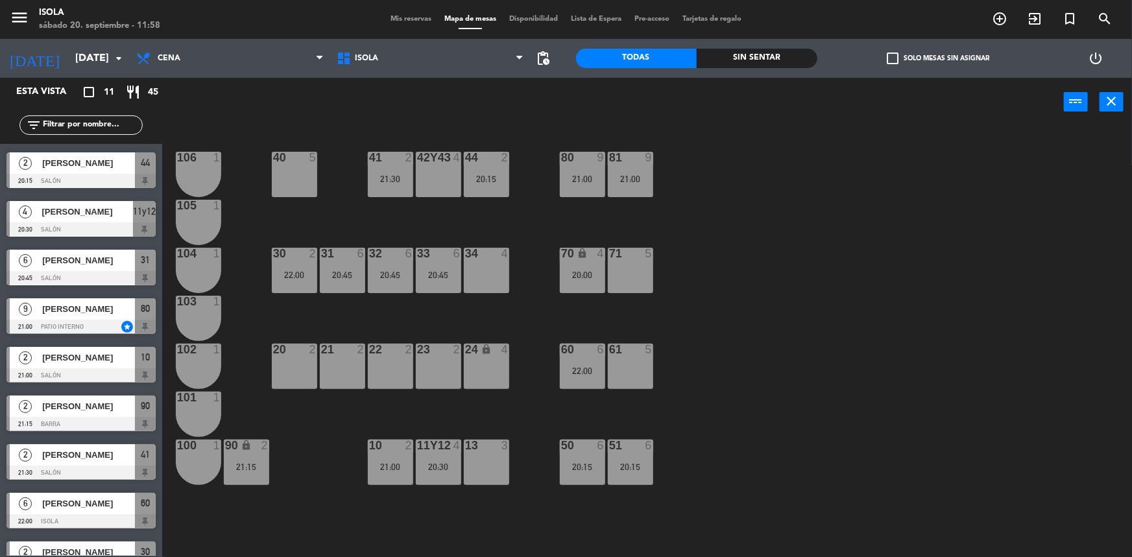
click at [253, 457] on div "90 lock 2 21:15" at bounding box center [246, 462] width 45 height 45
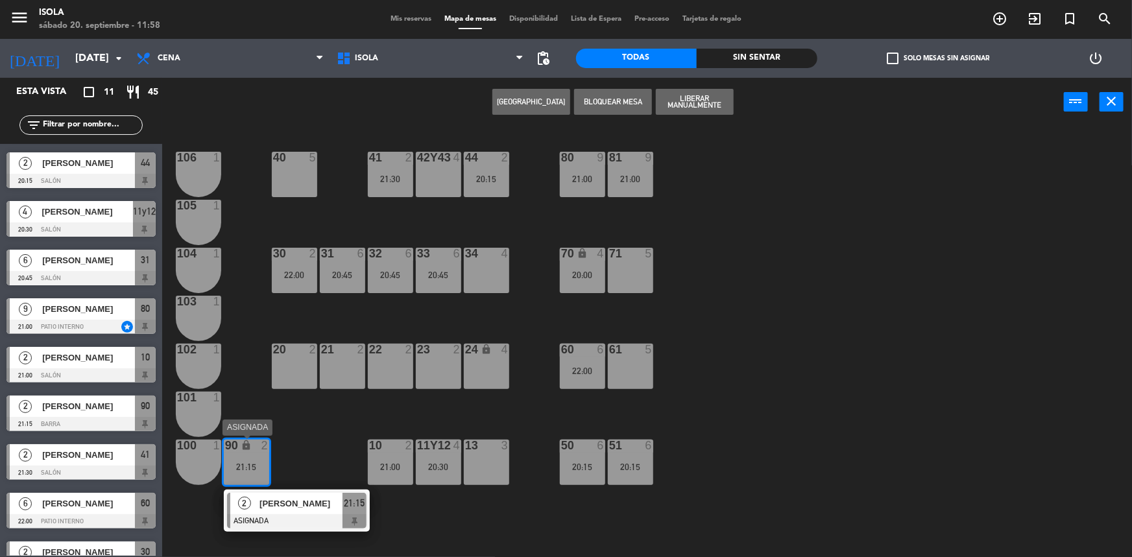
click at [283, 507] on span "[PERSON_NAME]" at bounding box center [300, 504] width 83 height 14
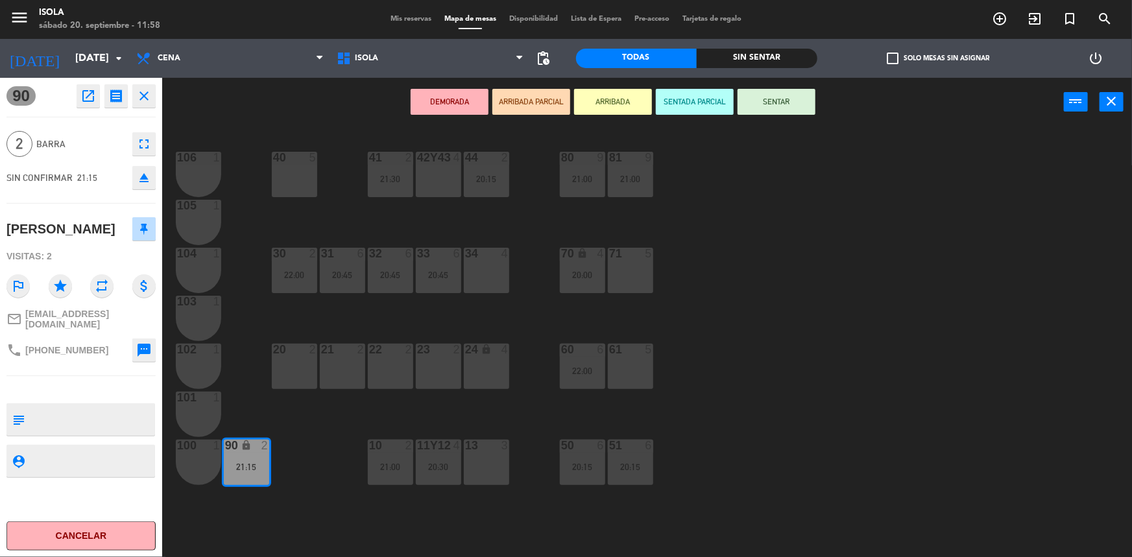
click at [298, 364] on div "20 2" at bounding box center [294, 366] width 45 height 45
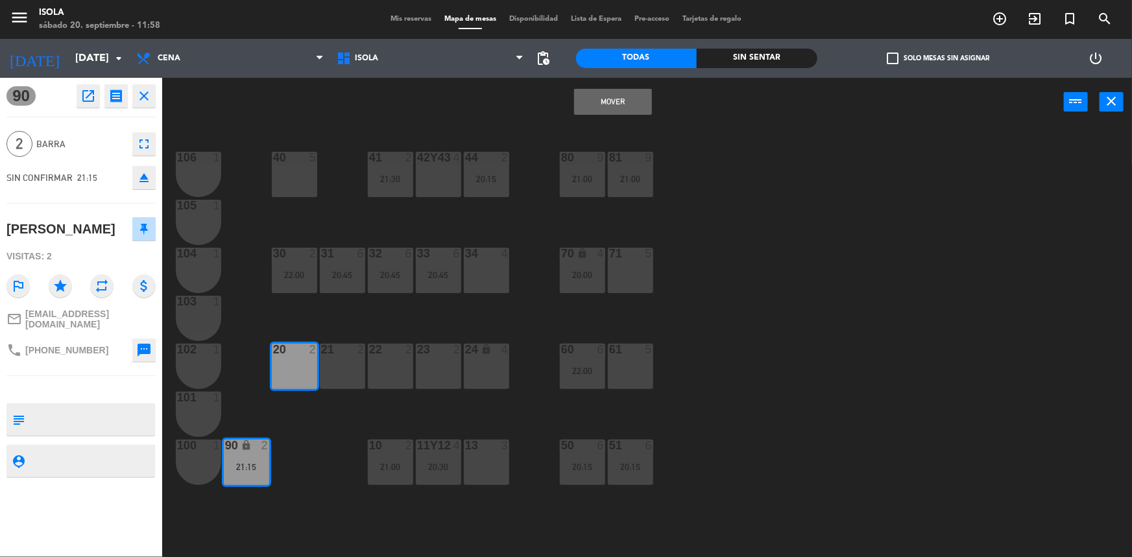
click at [602, 97] on button "Mover" at bounding box center [613, 102] width 78 height 26
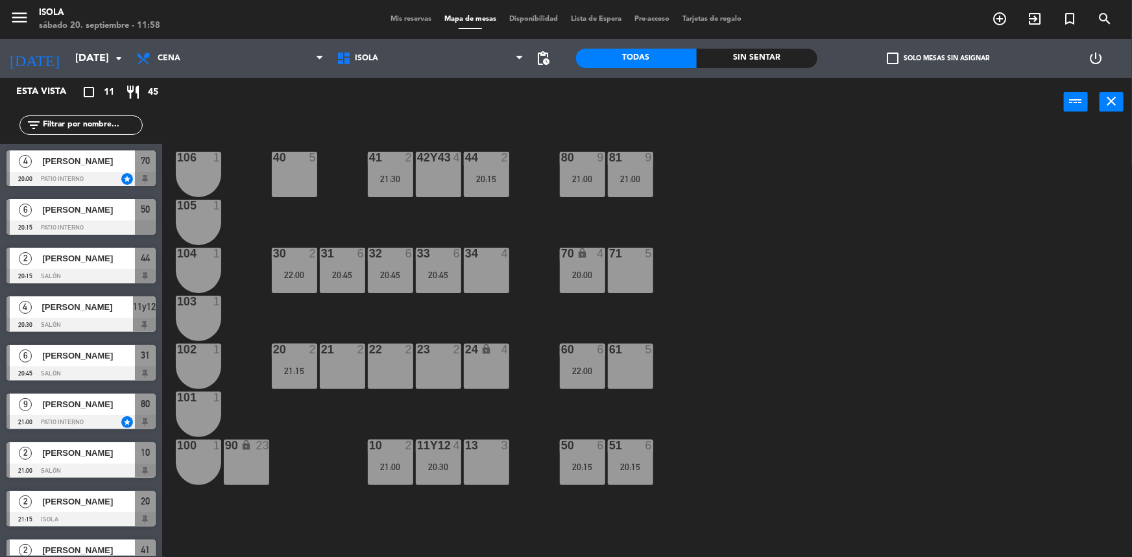
click at [592, 370] on div "22:00" at bounding box center [582, 370] width 45 height 9
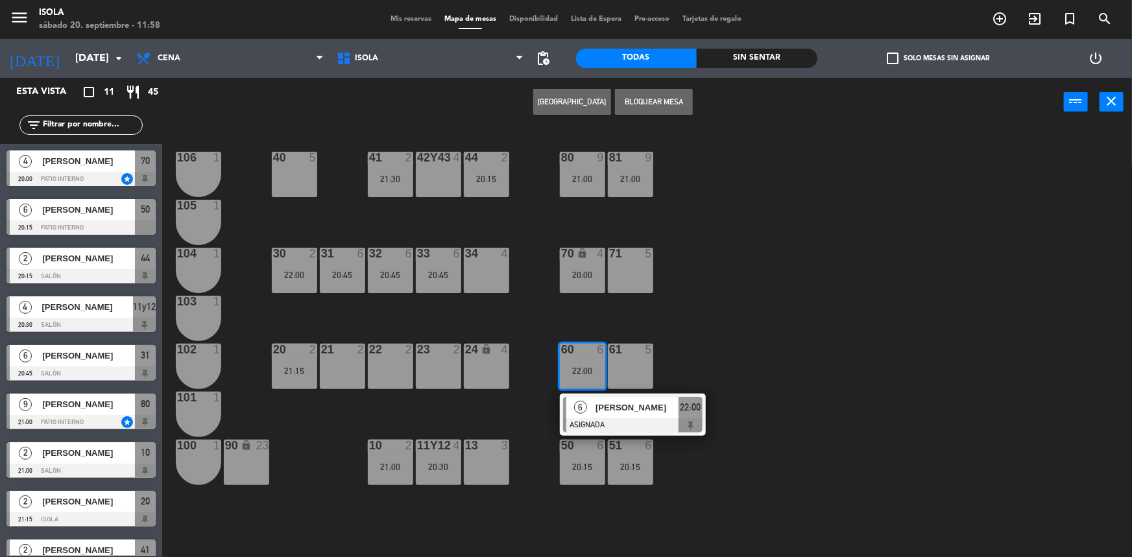
click at [599, 414] on span "[PERSON_NAME]" at bounding box center [636, 408] width 83 height 14
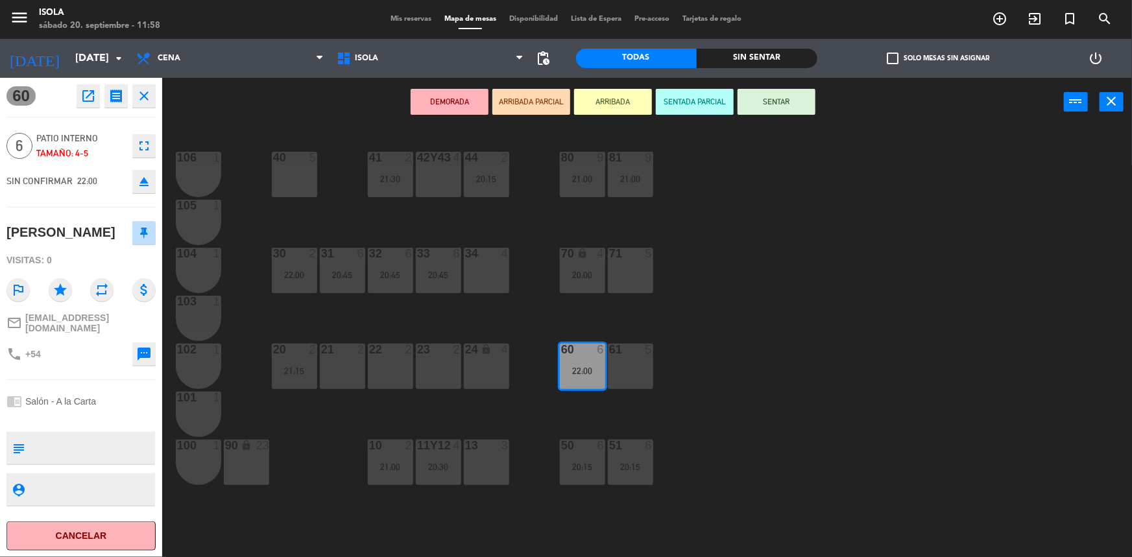
click at [352, 363] on div "21 2" at bounding box center [342, 366] width 45 height 45
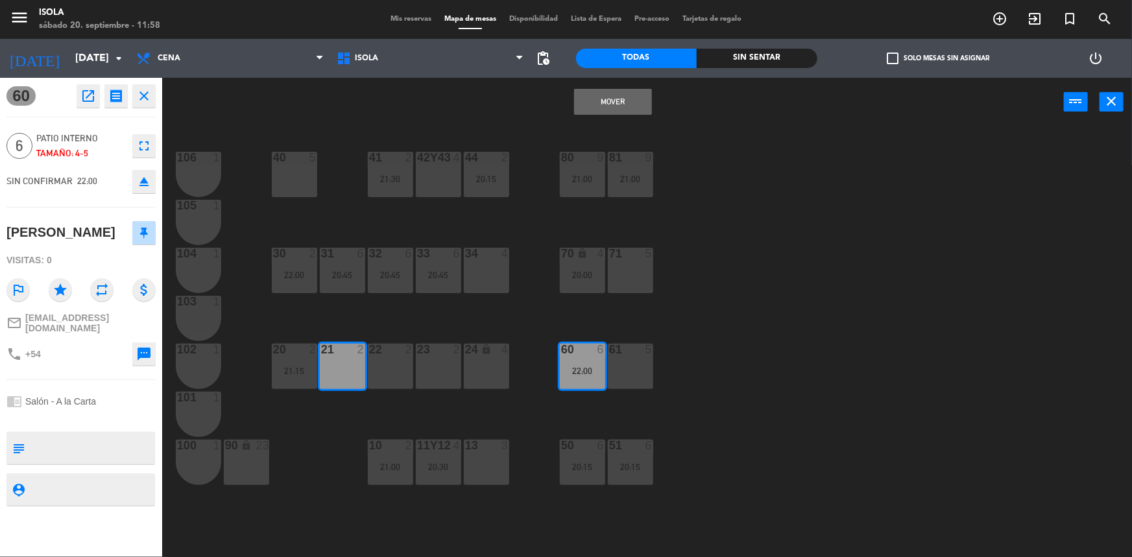
click at [380, 363] on div "22 2" at bounding box center [390, 366] width 45 height 45
click at [436, 359] on div "23 2" at bounding box center [438, 366] width 45 height 45
click at [623, 107] on button "Mover y Unir" at bounding box center [613, 102] width 78 height 26
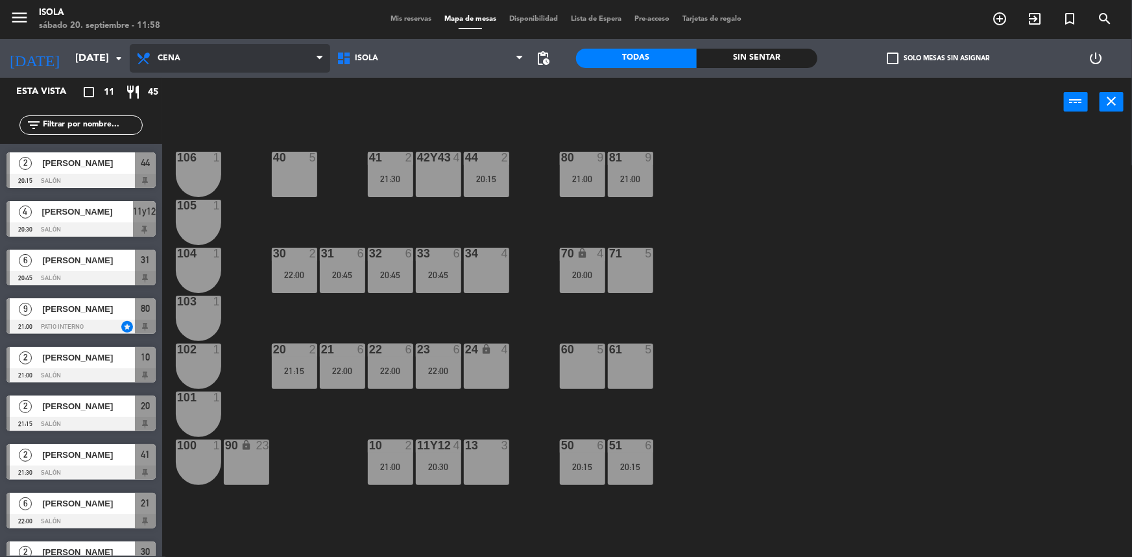
click at [198, 63] on span "Cena" at bounding box center [230, 58] width 200 height 29
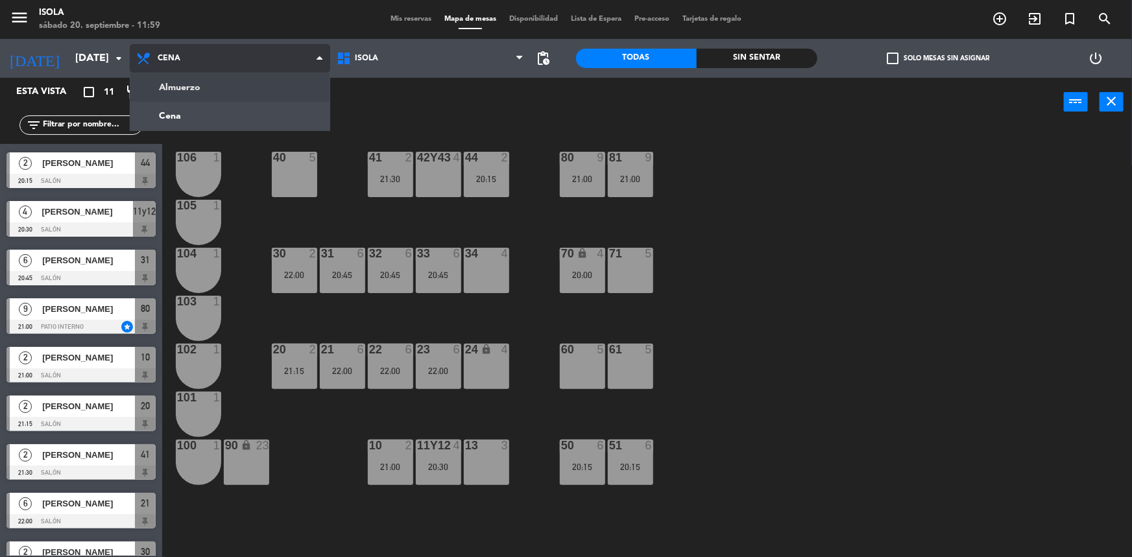
click at [200, 84] on ng-component "menu [PERSON_NAME][DATE] 20. septiembre - 11:59 Mis reservas Mapa de mesas Disp…" at bounding box center [566, 279] width 1132 height 559
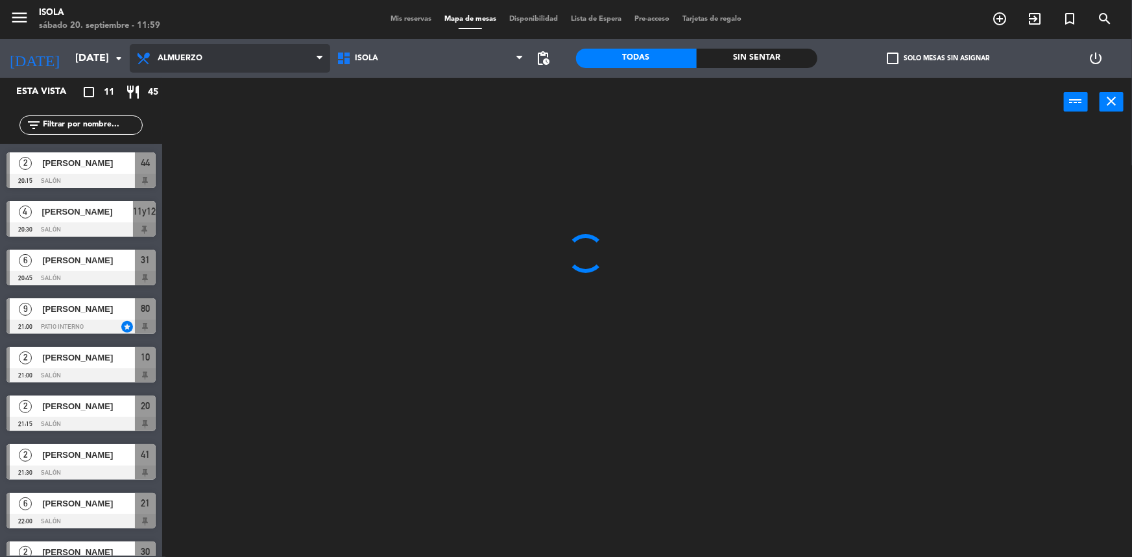
scroll to position [0, 0]
